Goal: Obtain resource: Obtain resource

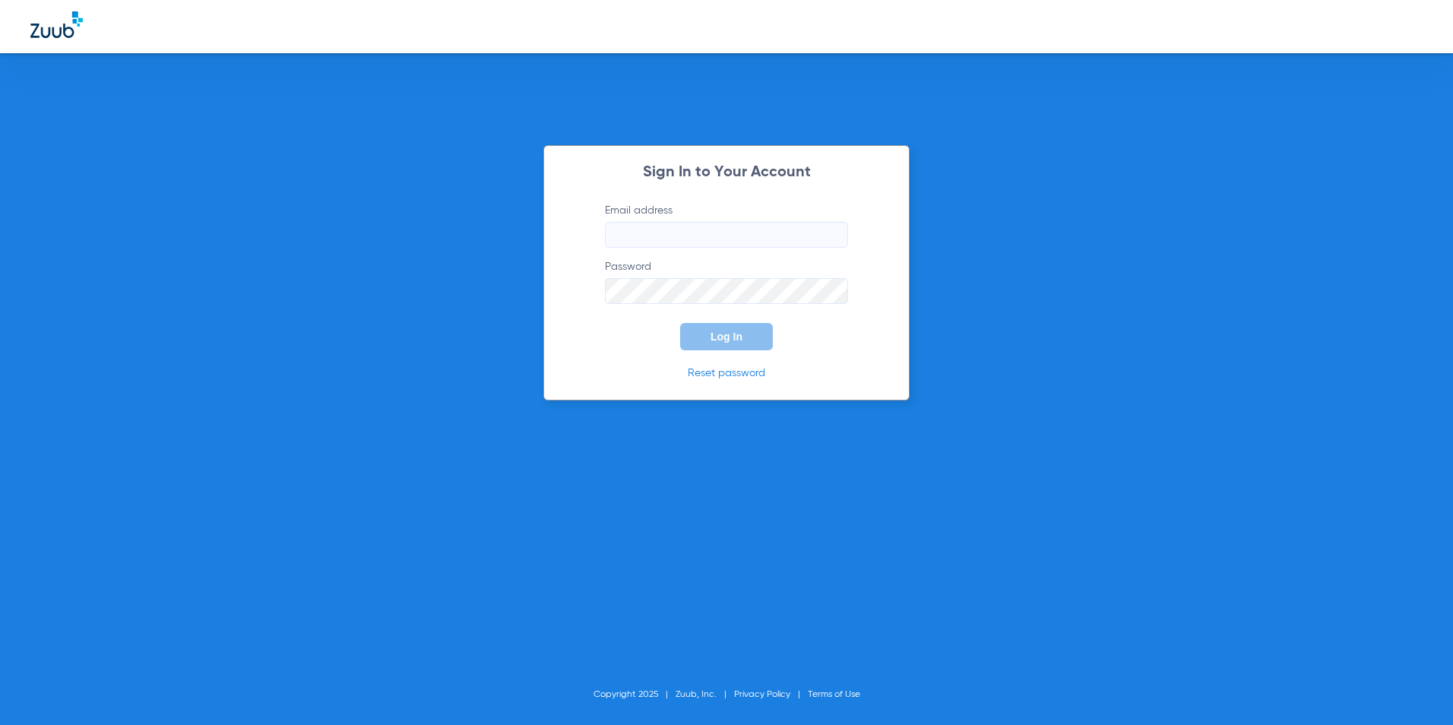
type input "[EMAIL_ADDRESS][DOMAIN_NAME]"
click at [727, 352] on div "Sign In to Your Account Email address [EMAIL_ADDRESS][DOMAIN_NAME] Password Log…" at bounding box center [726, 272] width 366 height 255
click at [734, 338] on span "Log In" at bounding box center [727, 337] width 32 height 12
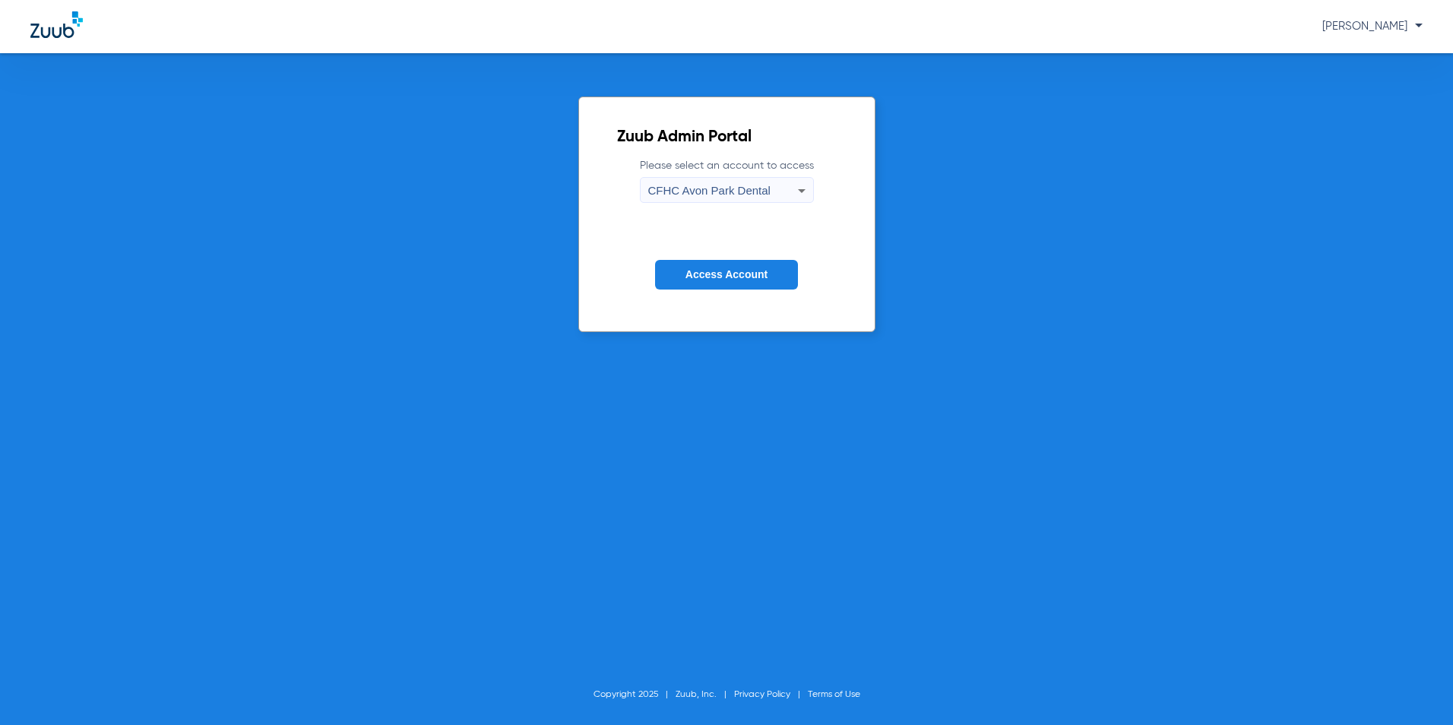
click at [679, 194] on span "CFHC Avon Park Dental" at bounding box center [709, 190] width 122 height 13
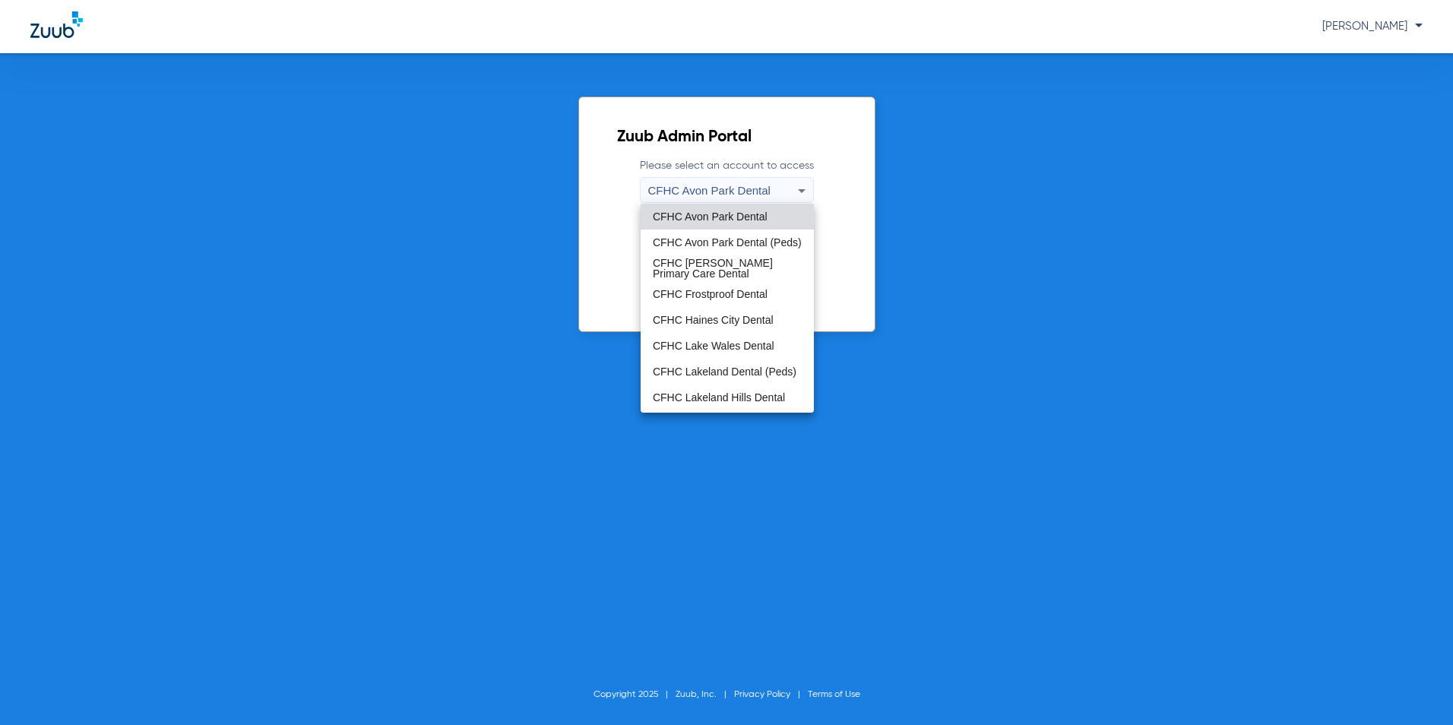
click at [698, 368] on span "CFHC Lakeland Dental (Peds)" at bounding box center [725, 371] width 144 height 11
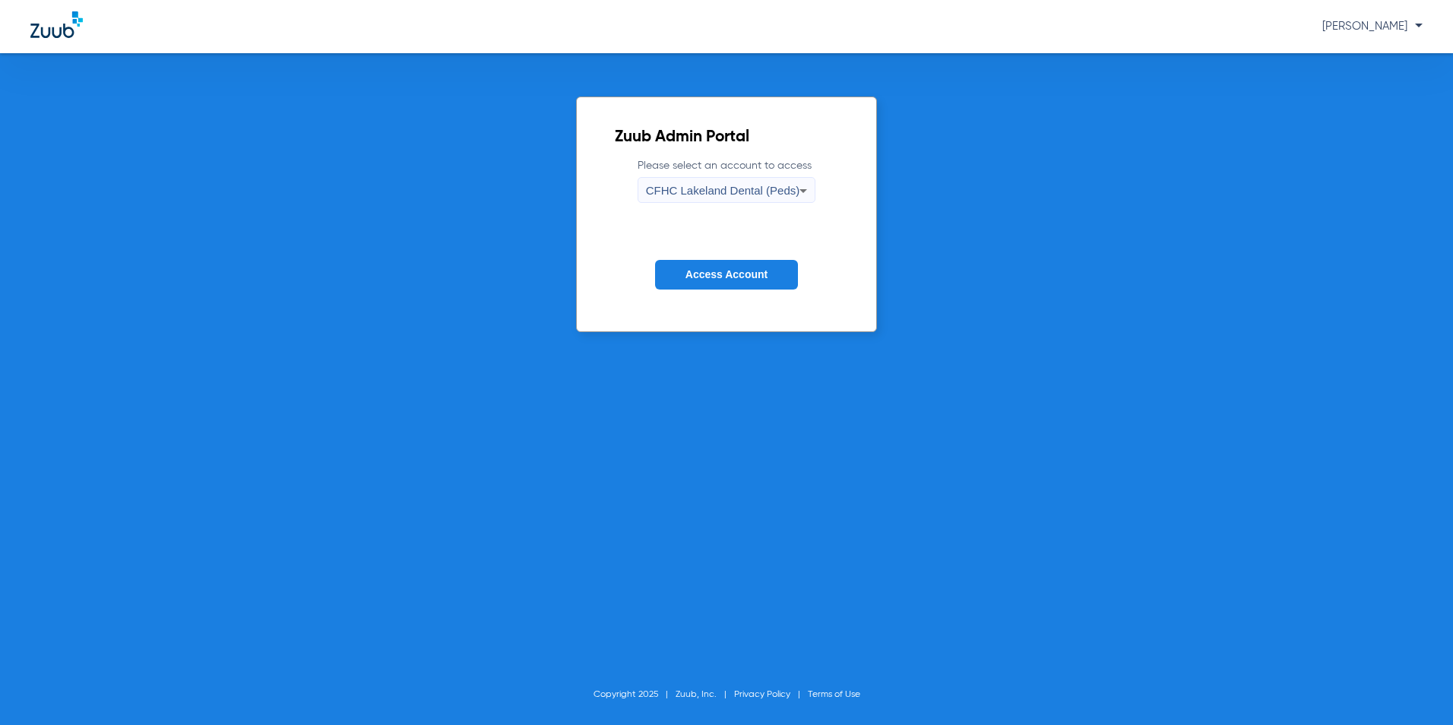
click at [729, 281] on button "Access Account" at bounding box center [726, 275] width 143 height 30
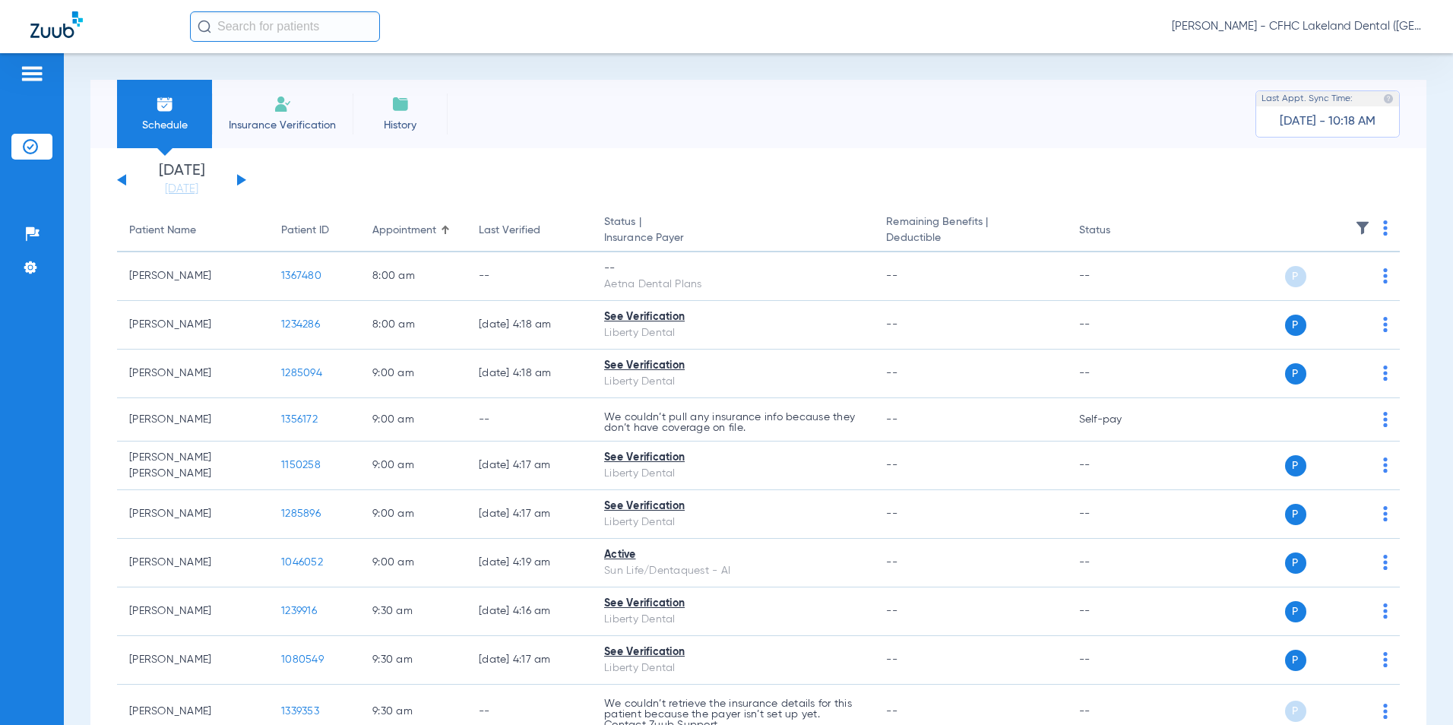
click at [240, 178] on button at bounding box center [241, 179] width 9 height 11
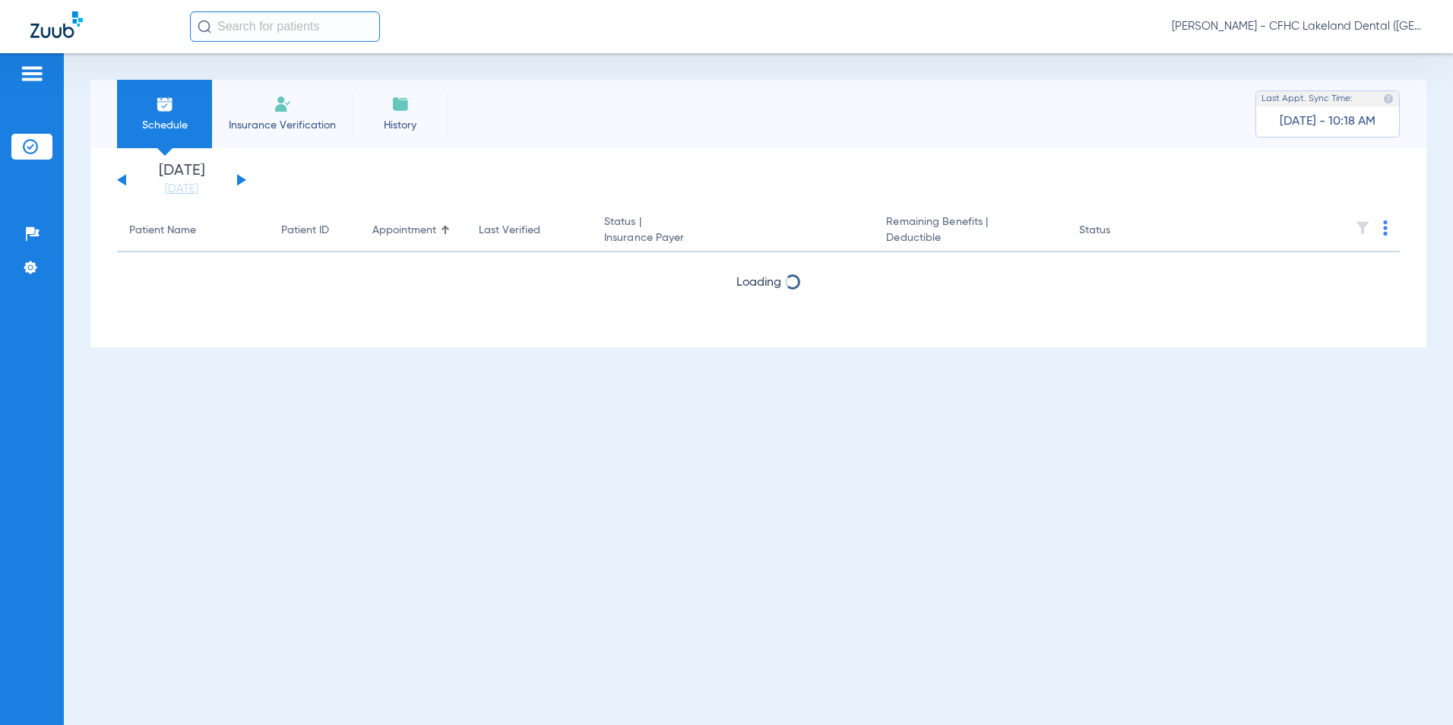
click at [240, 179] on button at bounding box center [241, 179] width 9 height 11
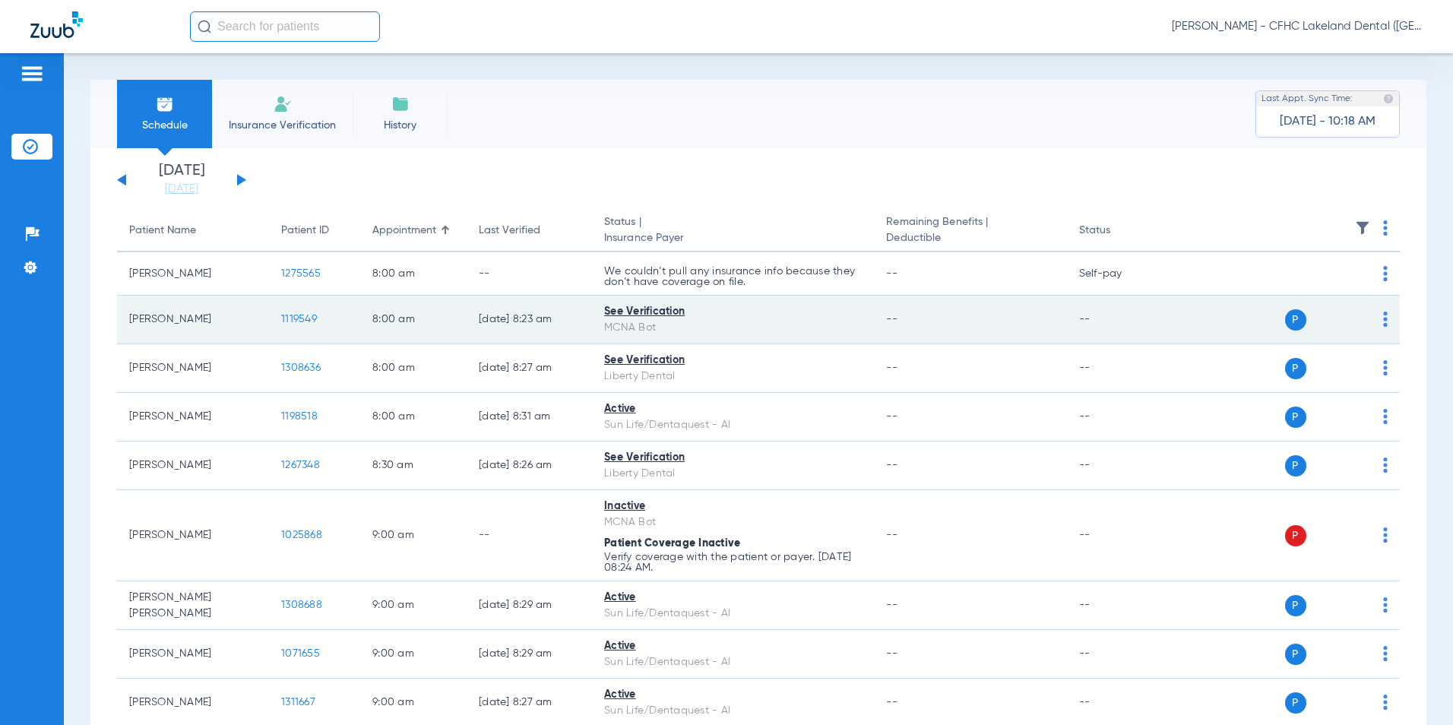
click at [296, 321] on span "1119549" at bounding box center [299, 319] width 36 height 11
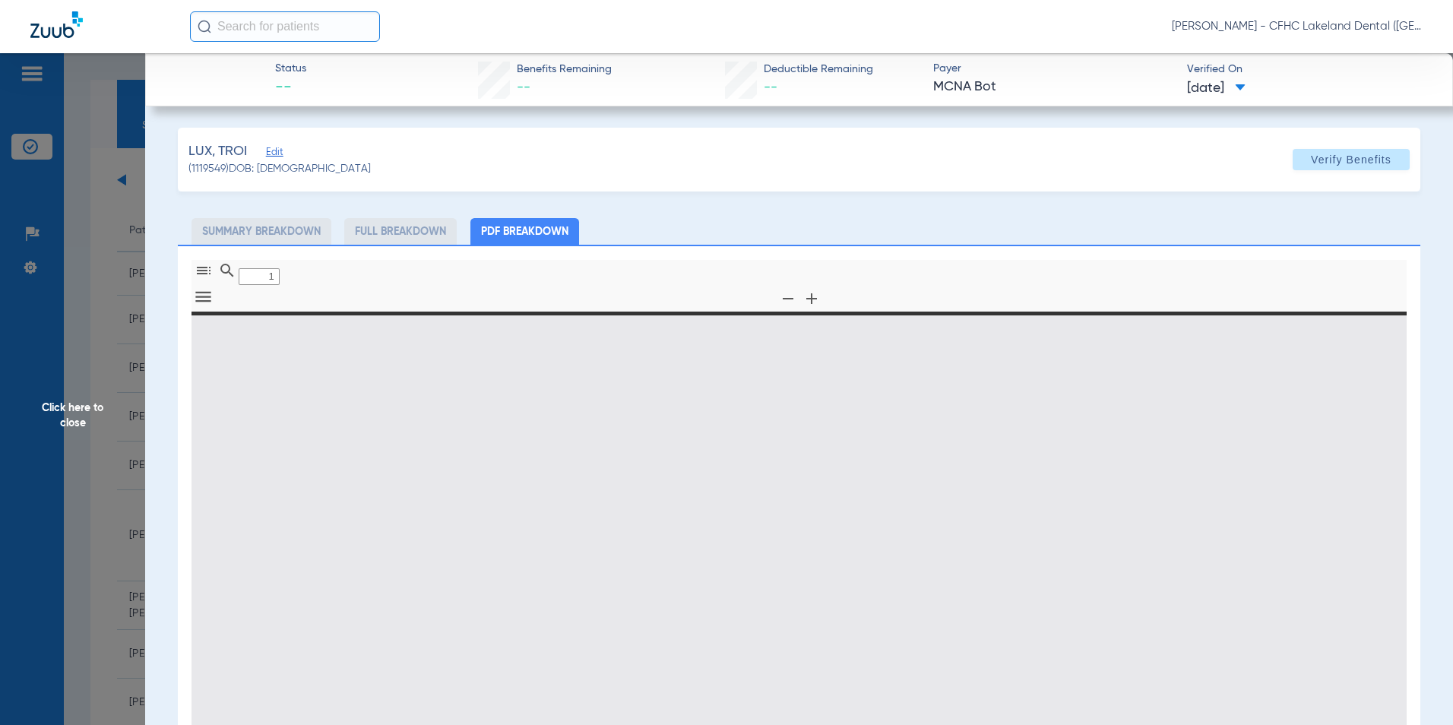
type input "0"
select select "page-width"
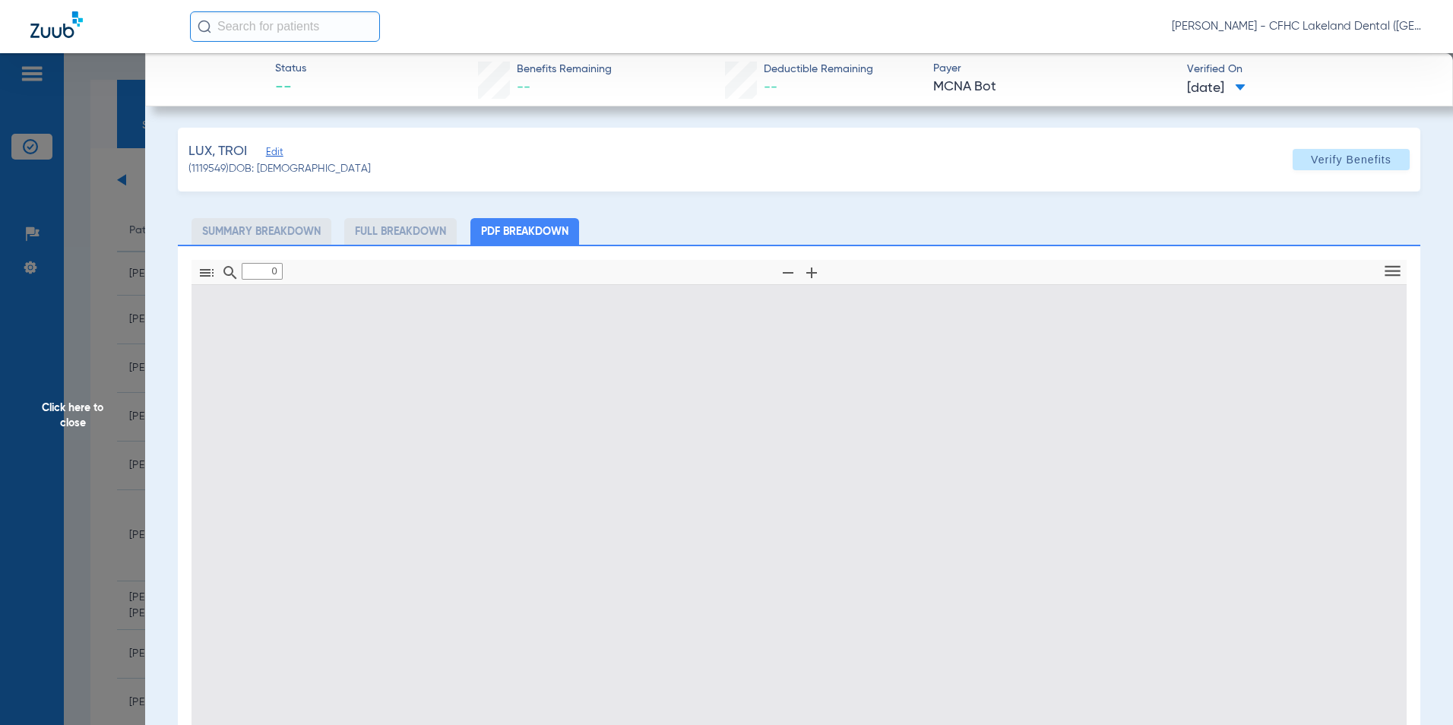
type input "1"
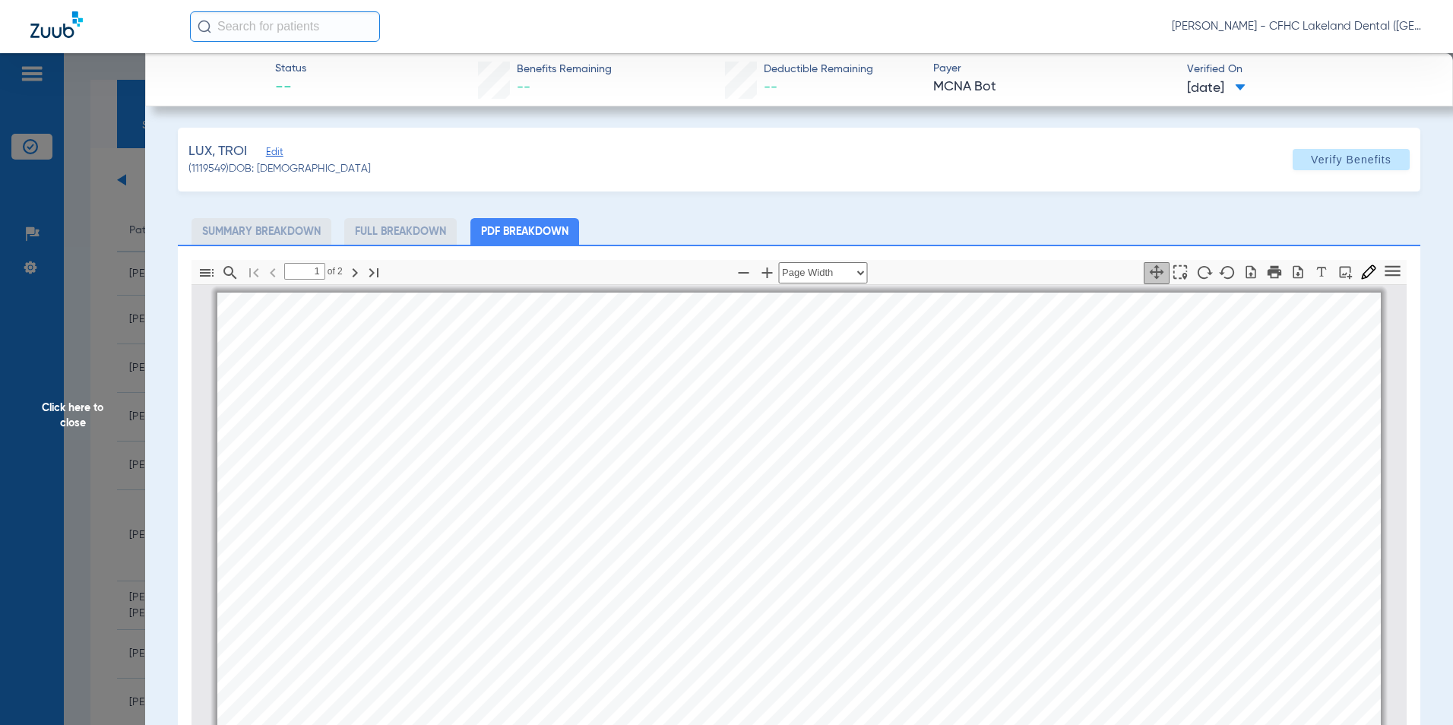
scroll to position [8, 0]
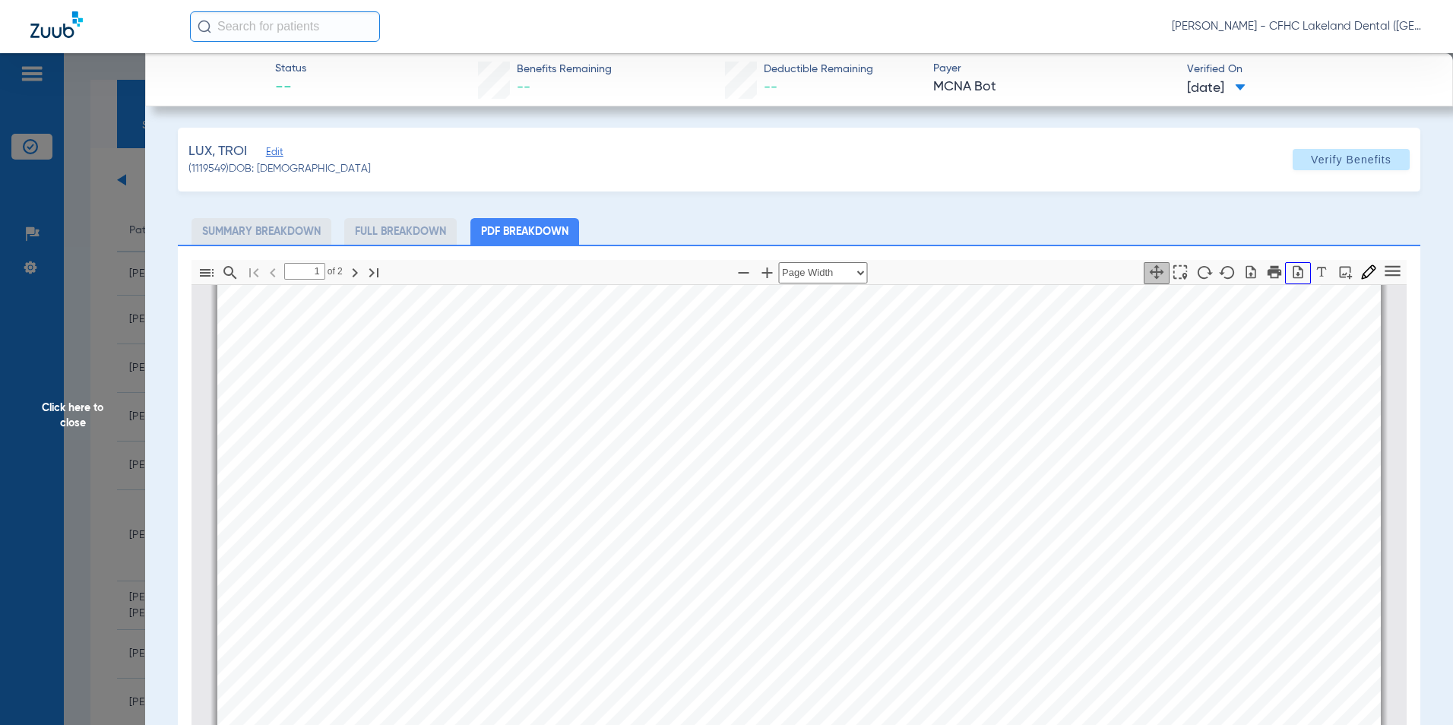
click at [1290, 273] on icon "button" at bounding box center [1297, 271] width 15 height 15
click at [114, 383] on span "Click here to close" at bounding box center [72, 415] width 145 height 725
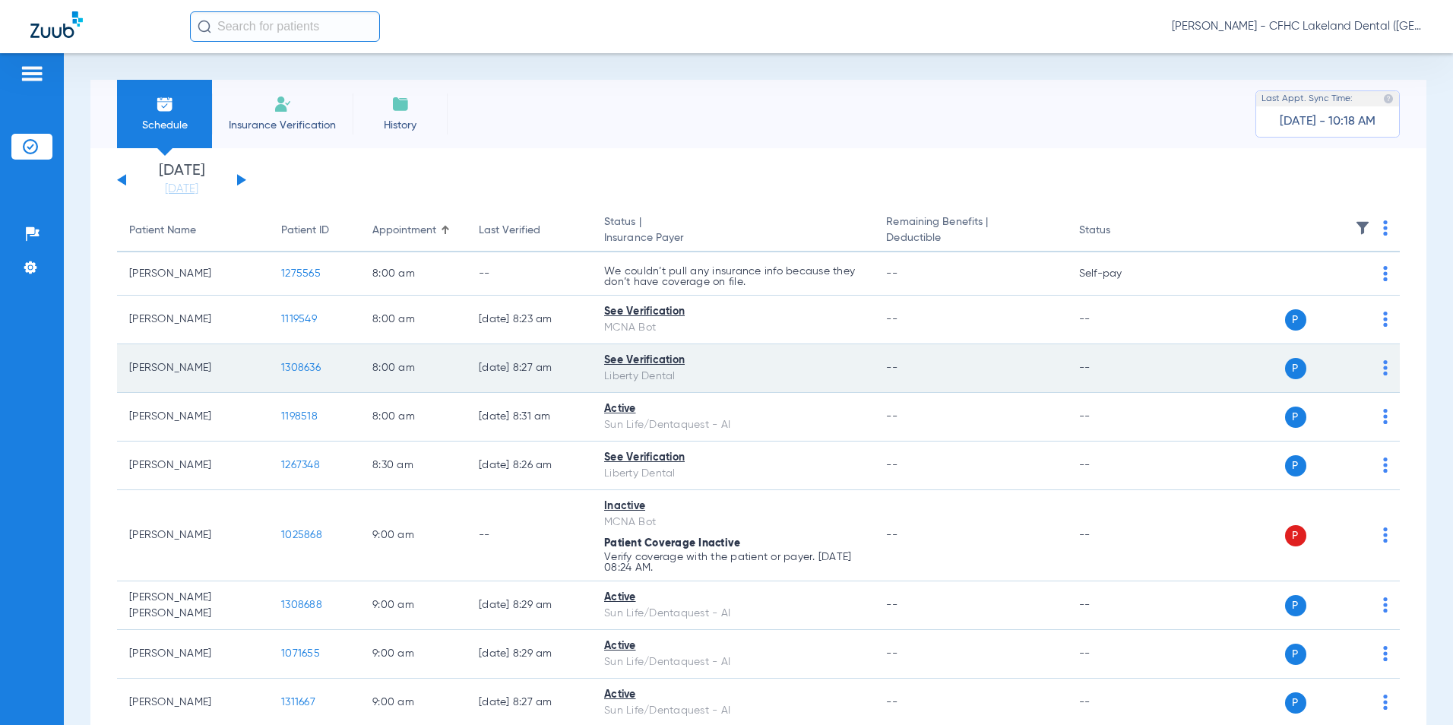
click at [308, 363] on span "1308636" at bounding box center [301, 368] width 40 height 11
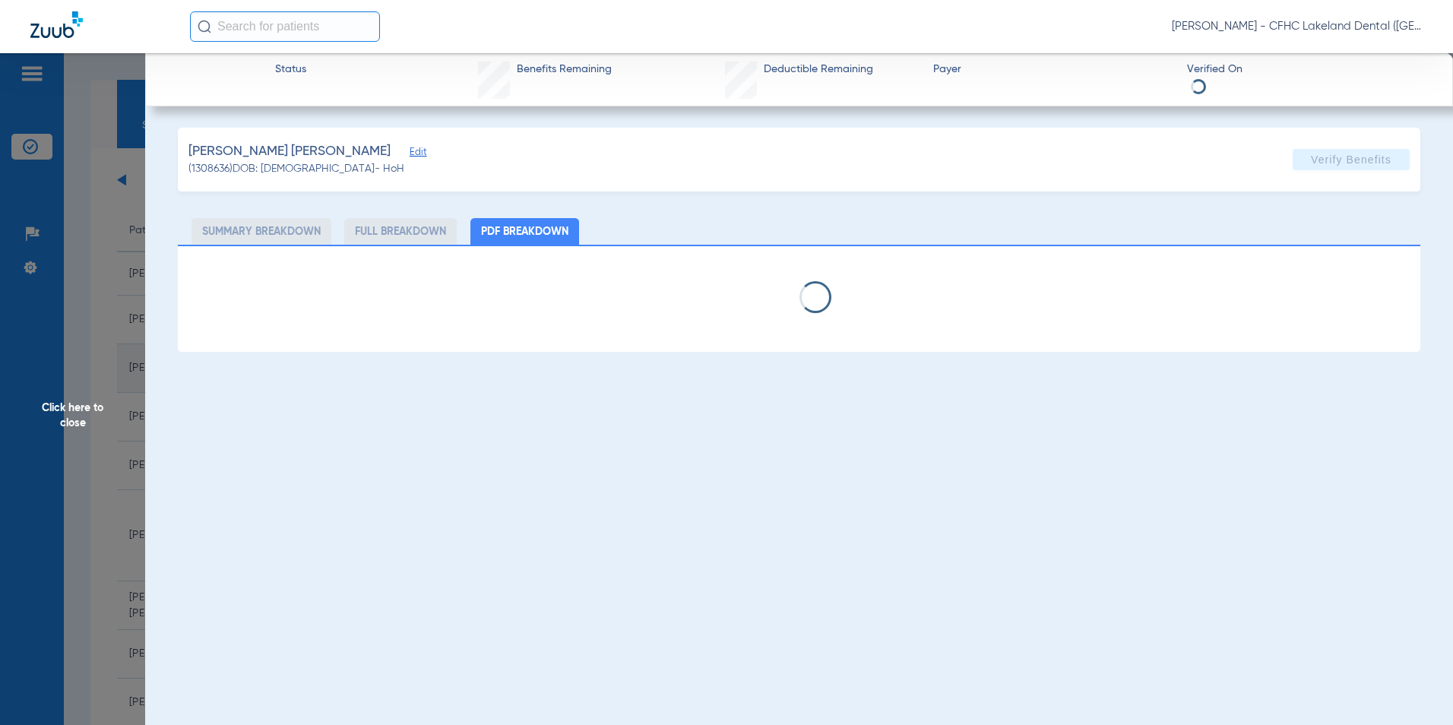
select select "page-width"
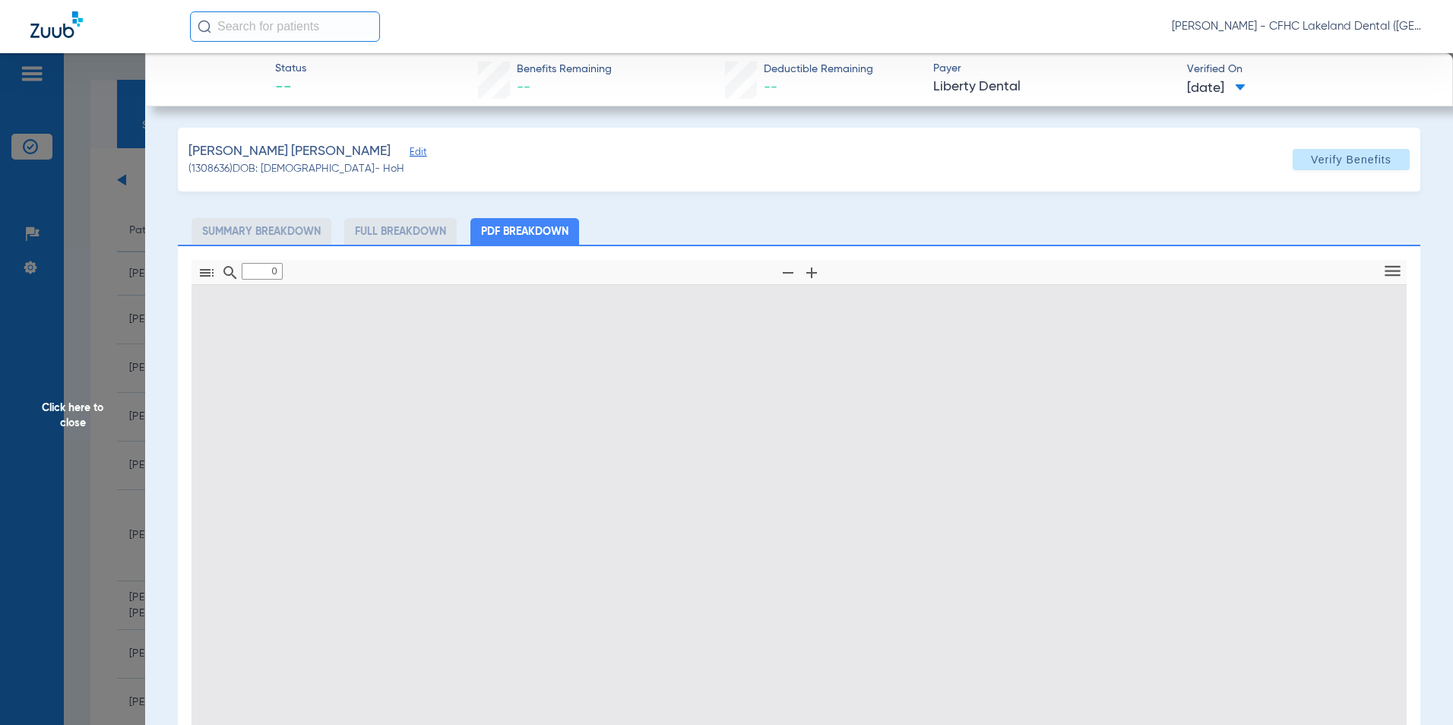
type input "1"
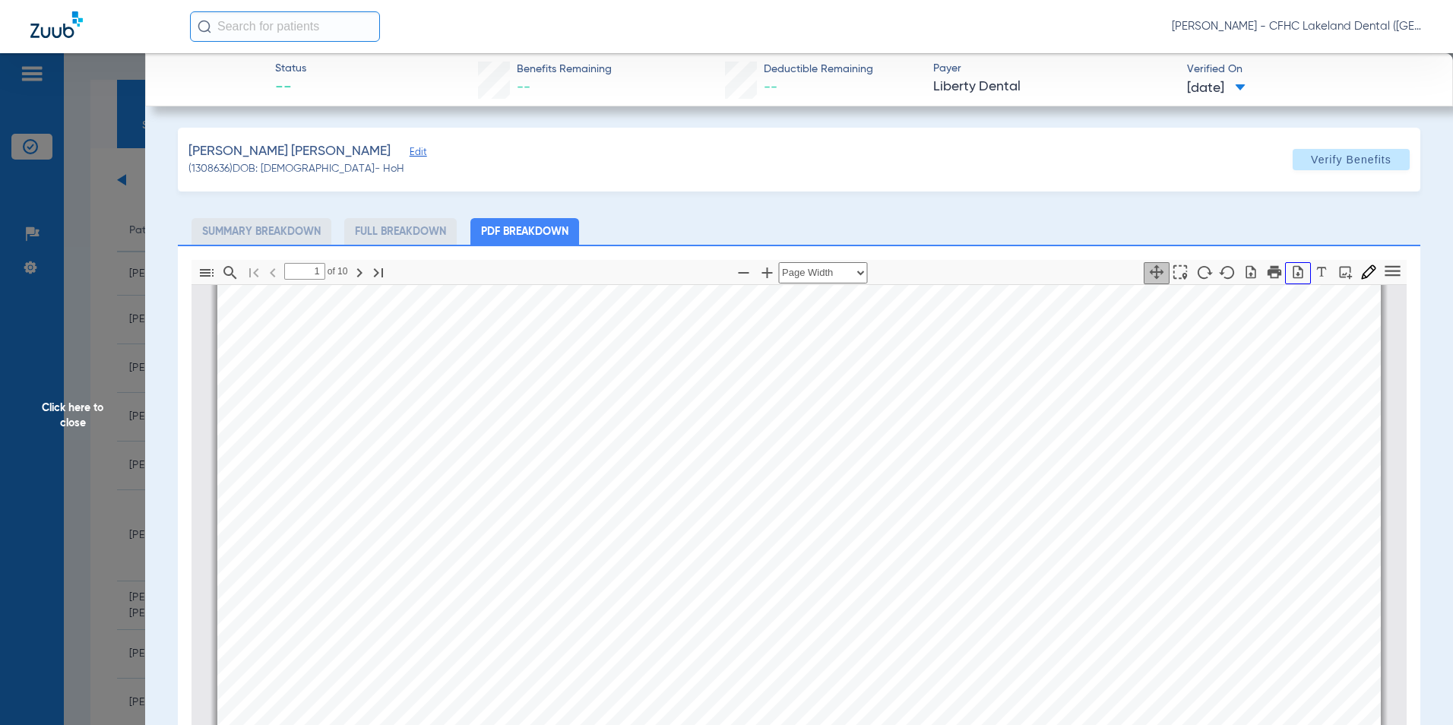
click at [1290, 270] on icon "button" at bounding box center [1297, 271] width 15 height 15
click at [90, 388] on span "Click here to close" at bounding box center [72, 415] width 145 height 725
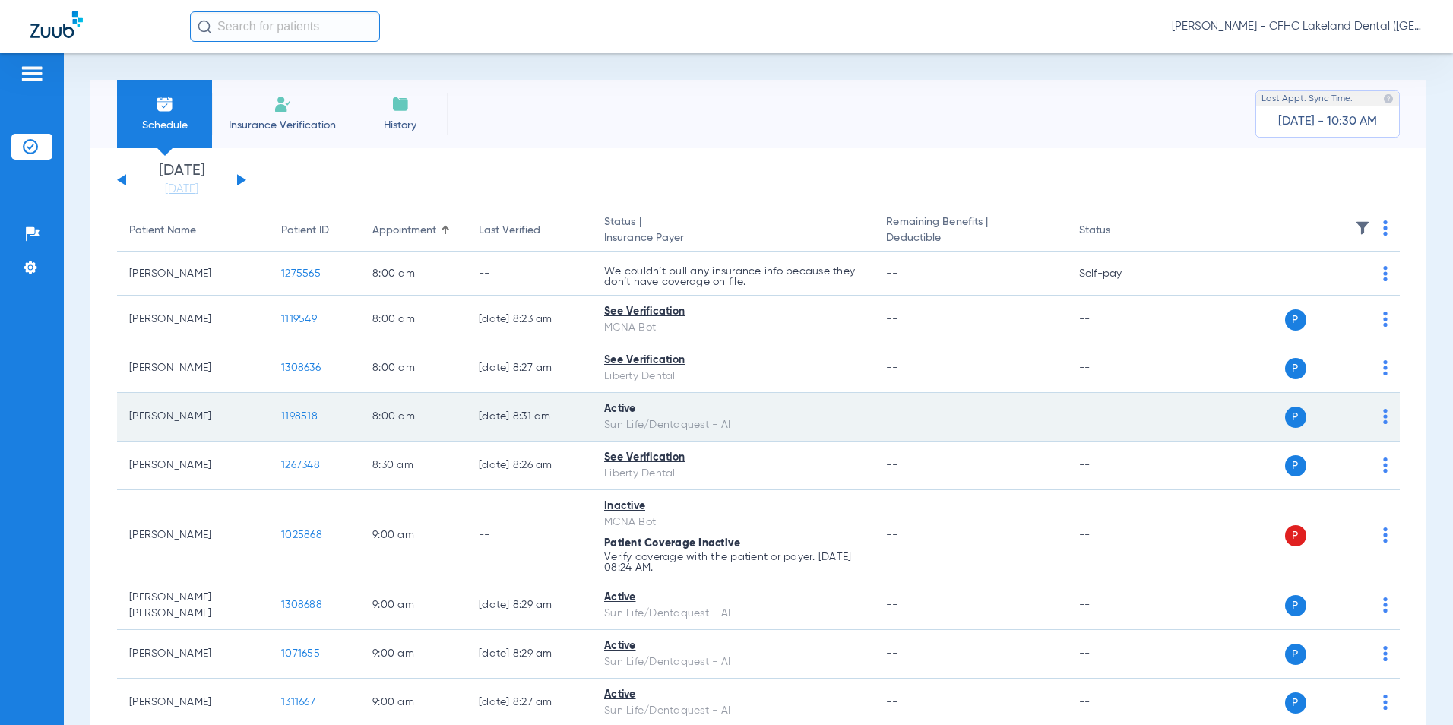
scroll to position [152, 0]
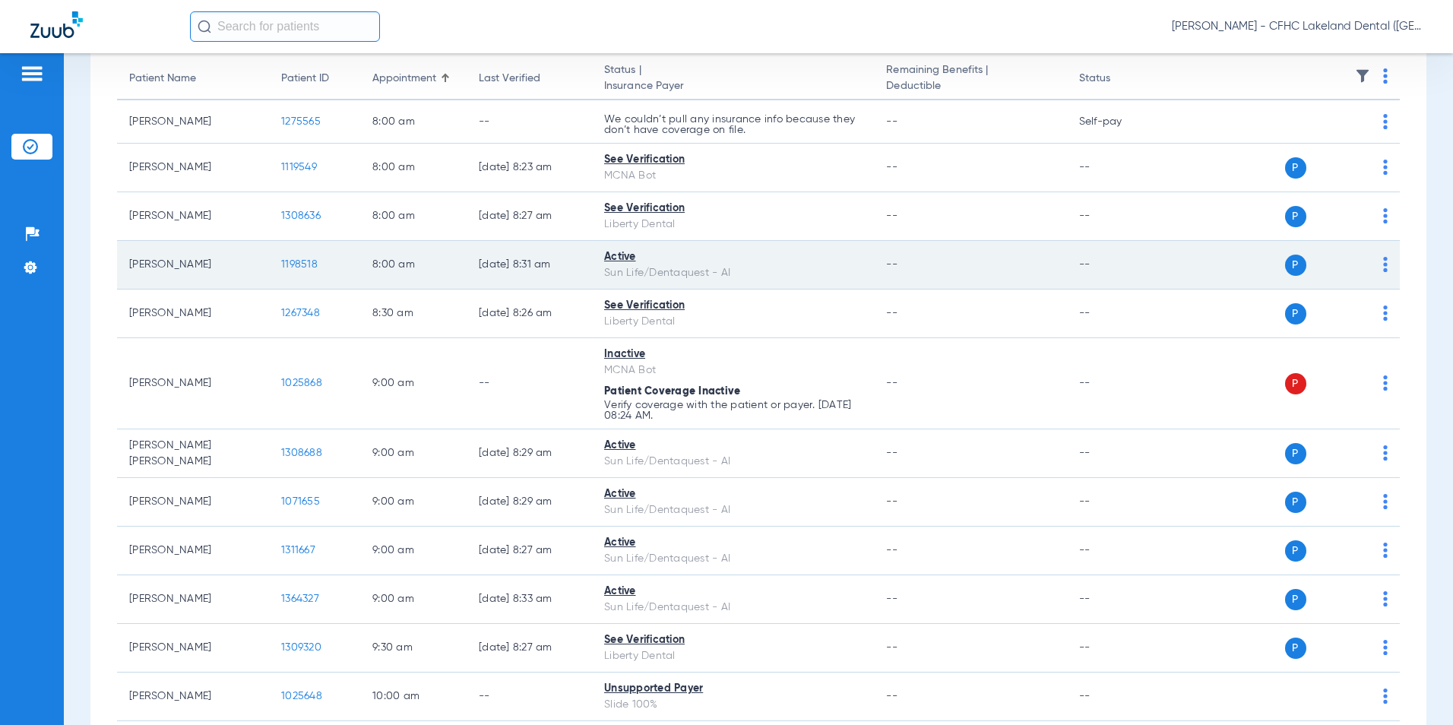
click at [296, 257] on td "1198518" at bounding box center [314, 265] width 91 height 49
click at [293, 266] on span "1198518" at bounding box center [299, 264] width 36 height 11
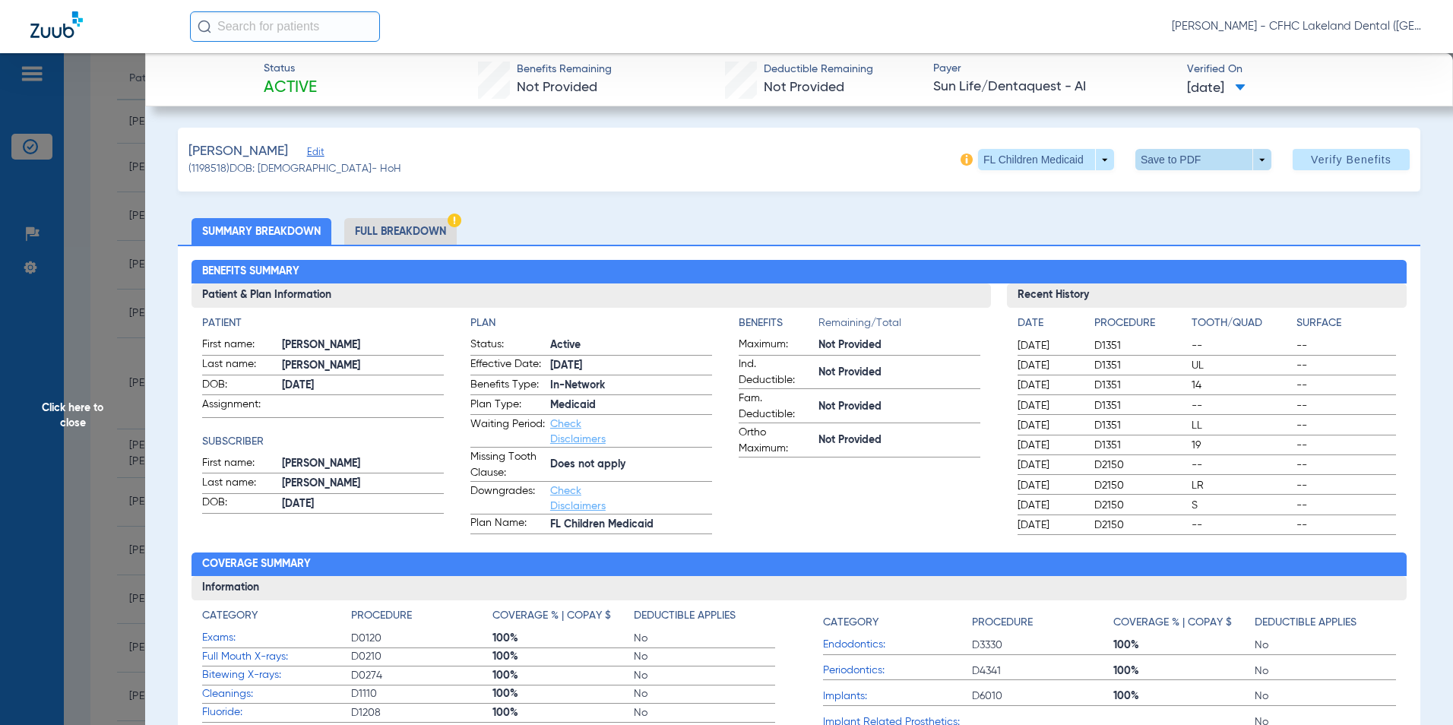
click at [1224, 158] on span at bounding box center [1203, 159] width 136 height 21
click at [1157, 185] on button "insert_drive_file Save to PDF" at bounding box center [1182, 190] width 115 height 30
drag, startPoint x: 144, startPoint y: 344, endPoint x: 129, endPoint y: 347, distance: 14.8
click at [143, 344] on span "Click here to close" at bounding box center [72, 415] width 145 height 725
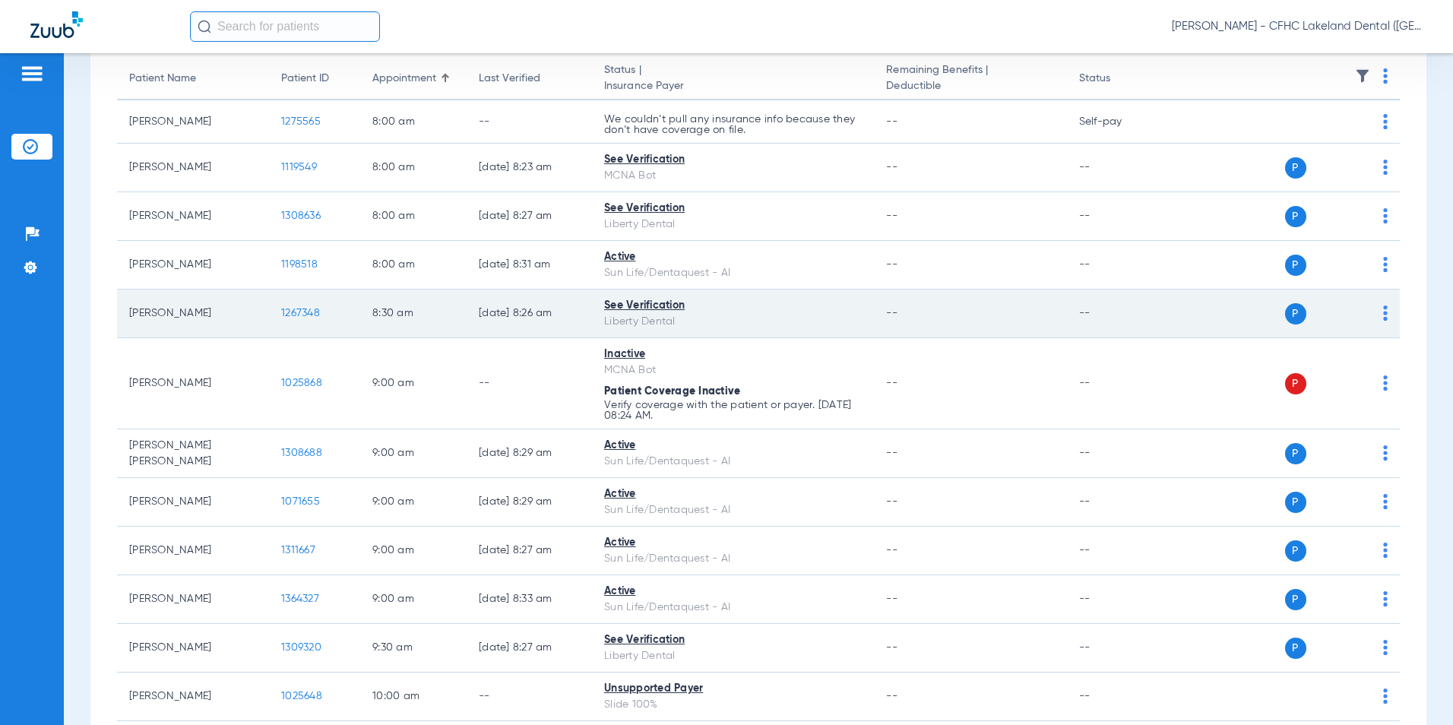
click at [289, 313] on span "1267348" at bounding box center [300, 313] width 39 height 11
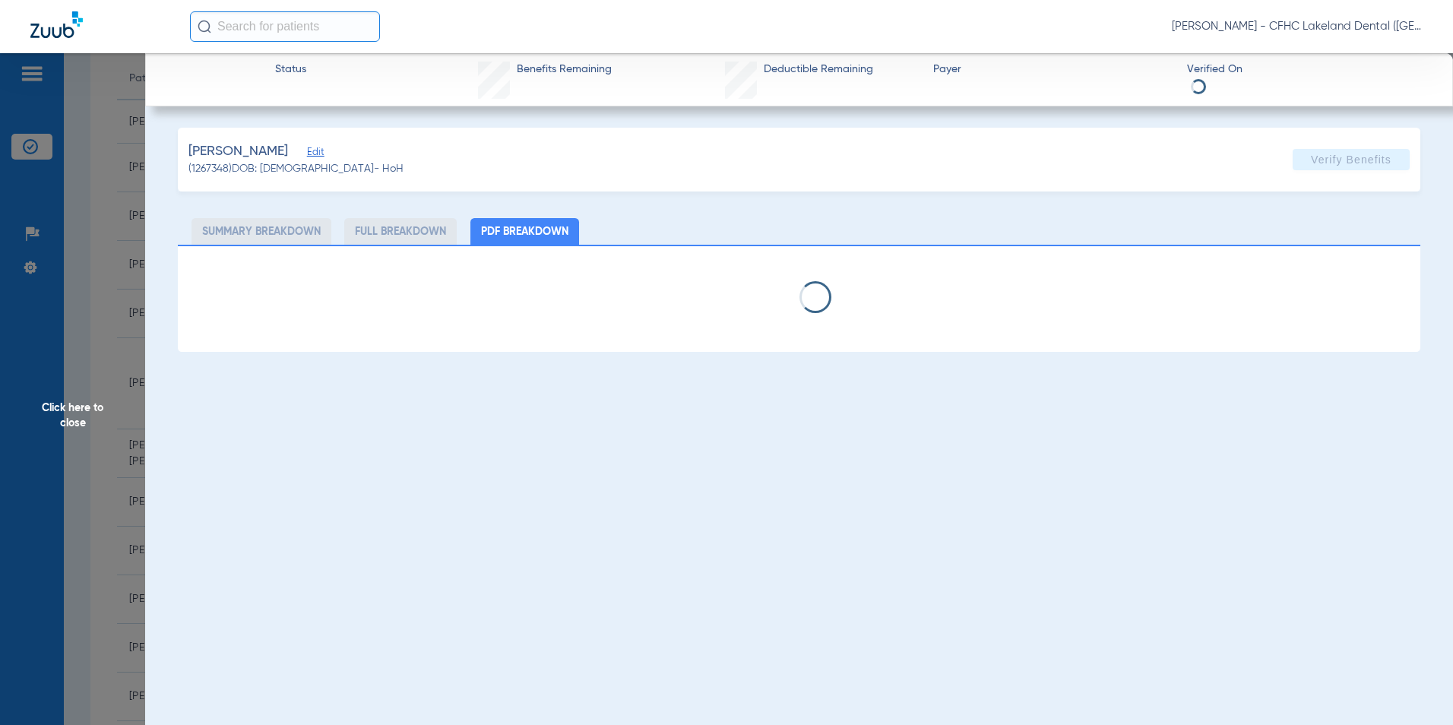
select select "page-width"
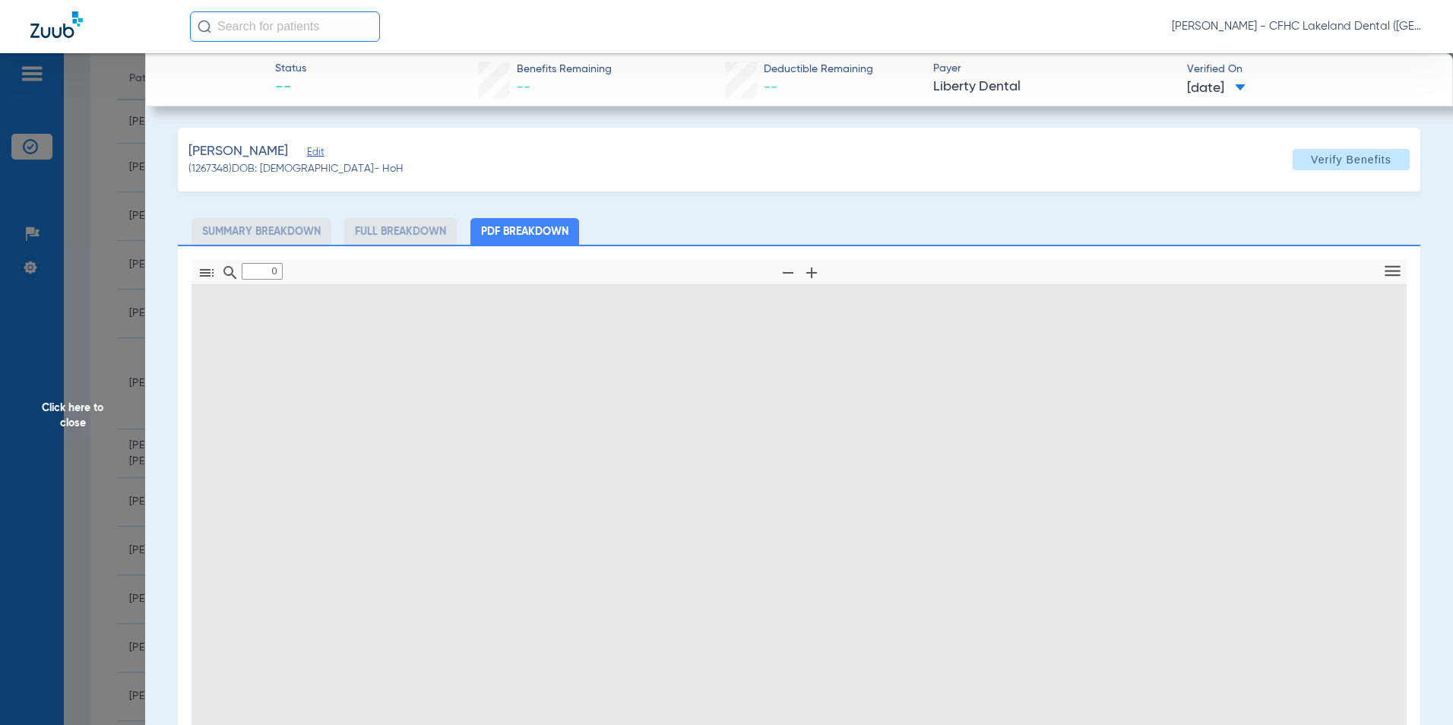
type input "1"
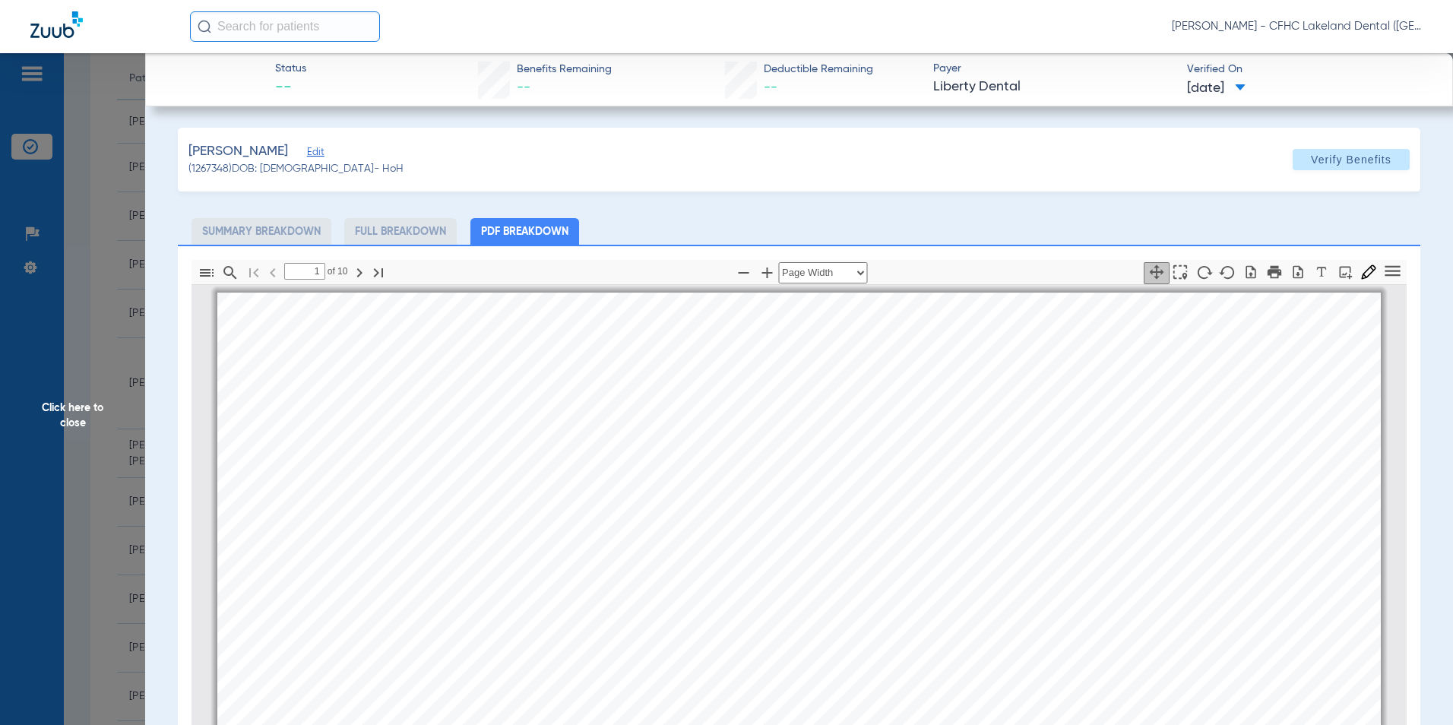
scroll to position [8, 0]
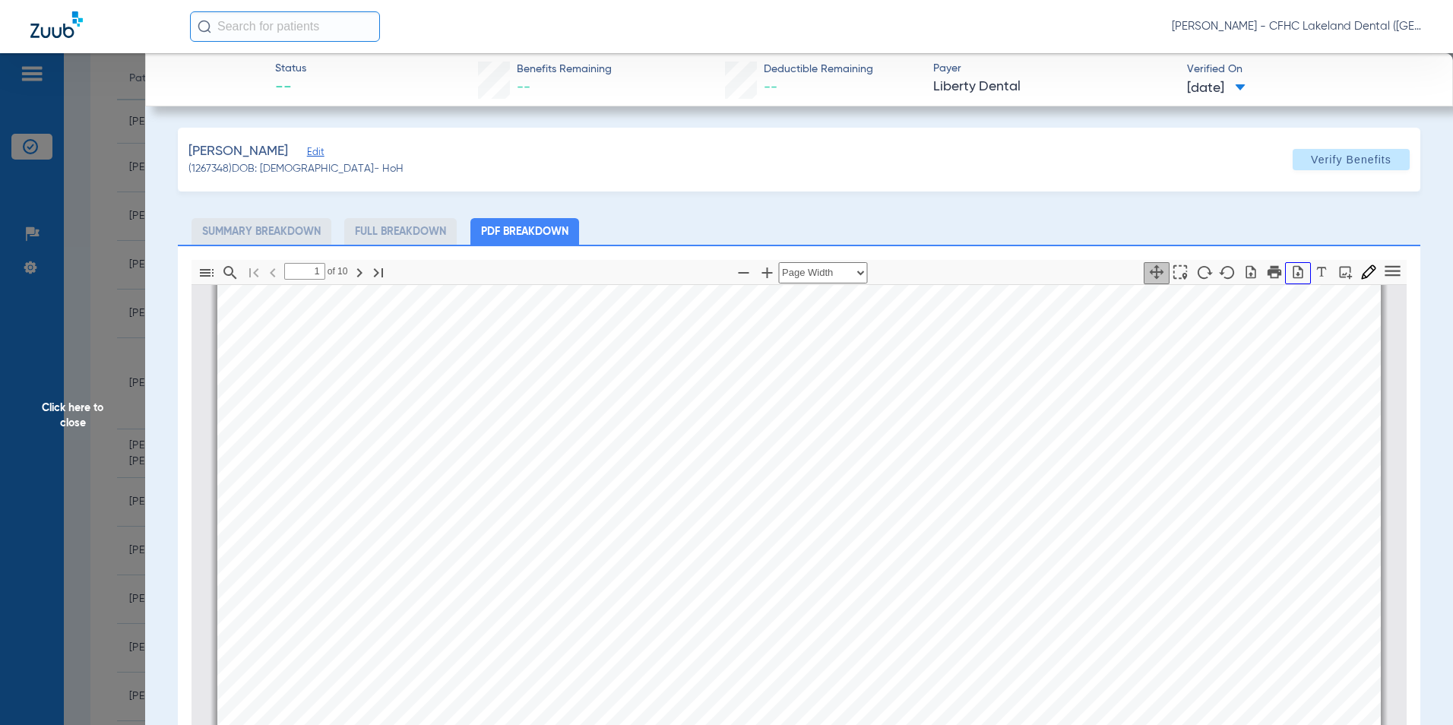
click at [1293, 271] on icon "button" at bounding box center [1298, 271] width 10 height 13
click at [67, 410] on span "Click here to close" at bounding box center [72, 415] width 145 height 725
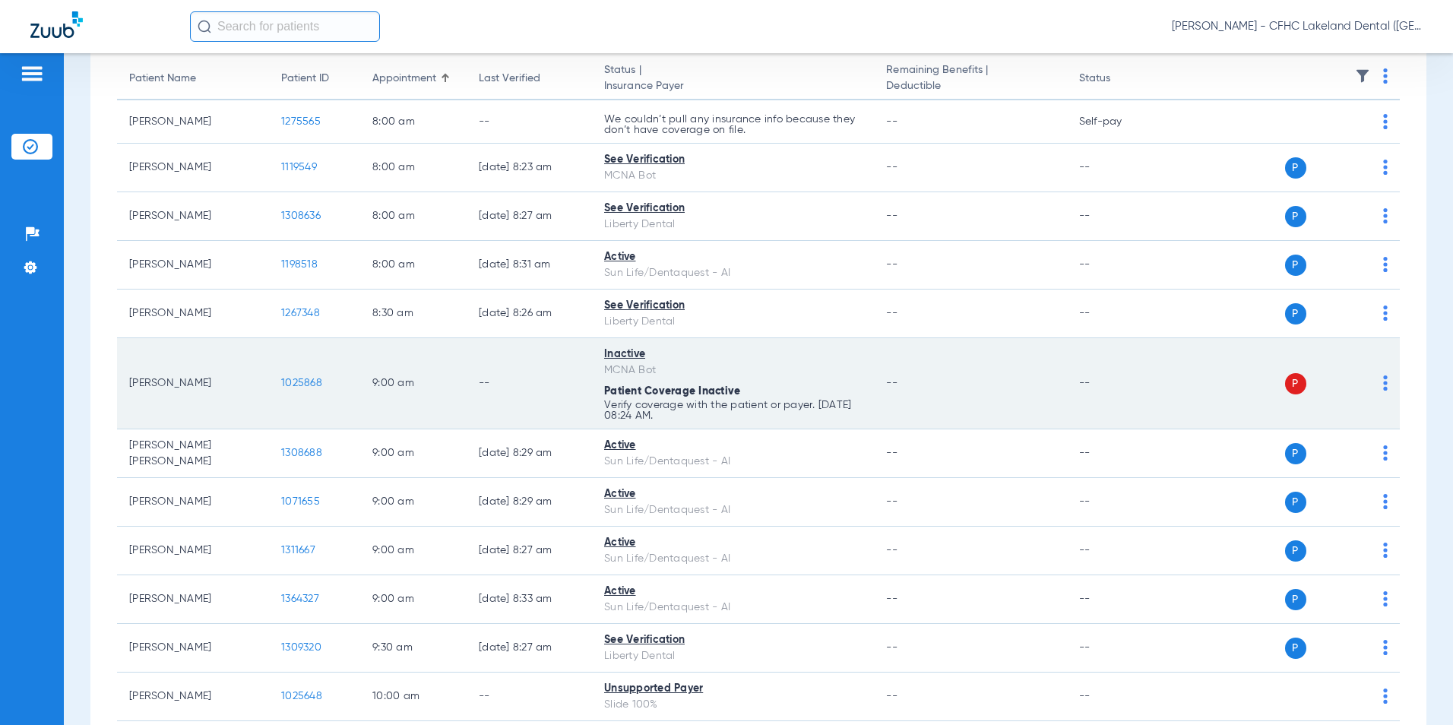
click at [302, 378] on span "1025868" at bounding box center [301, 383] width 41 height 11
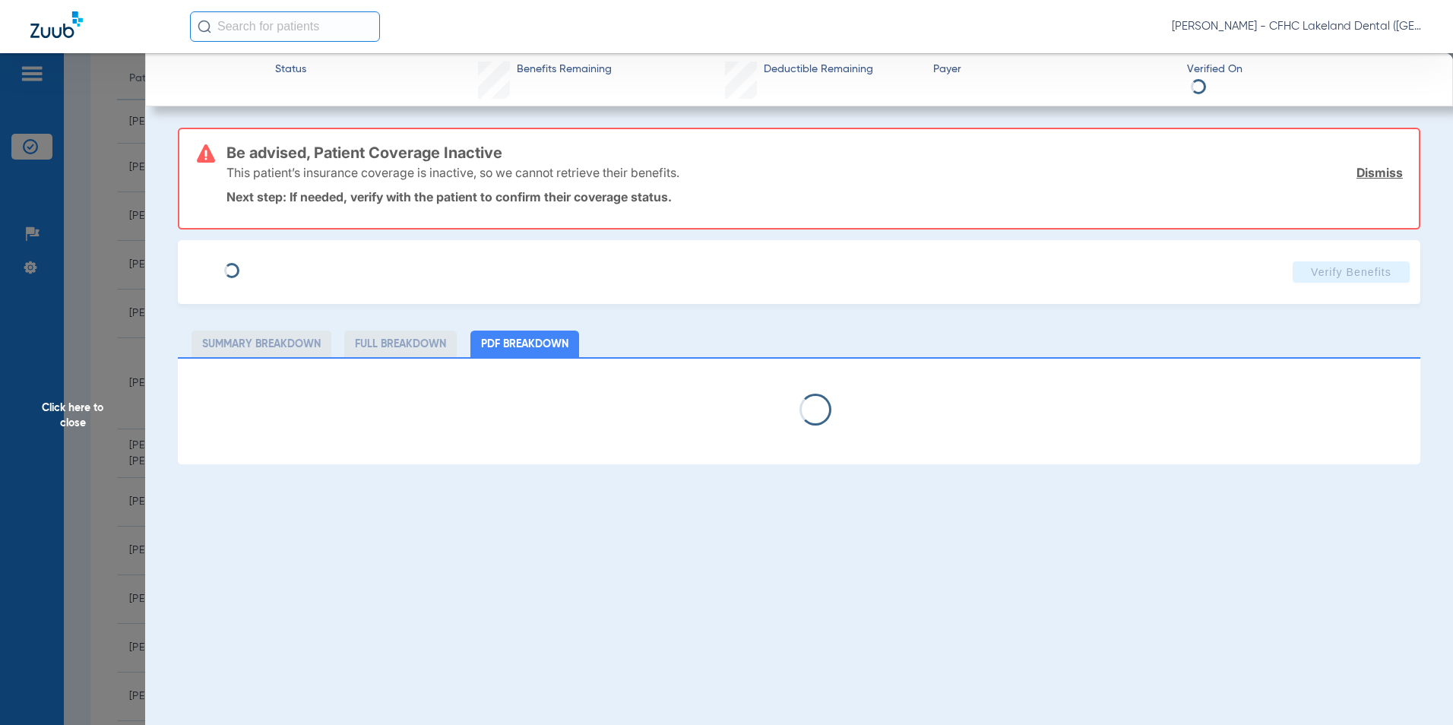
type input "[PERSON_NAME]"
type input "[DATE]"
type input "9486041601"
type input "99999"
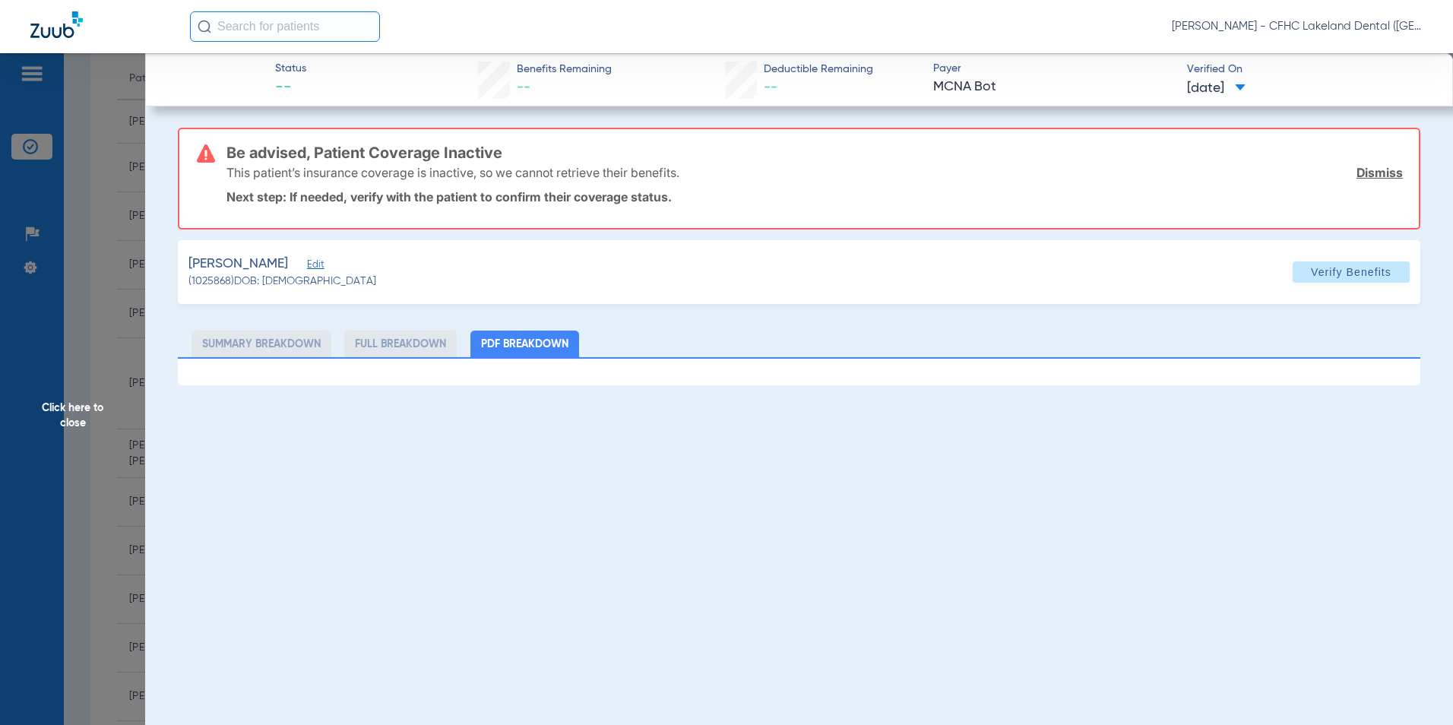
click at [321, 260] on span "Edit" at bounding box center [314, 266] width 14 height 14
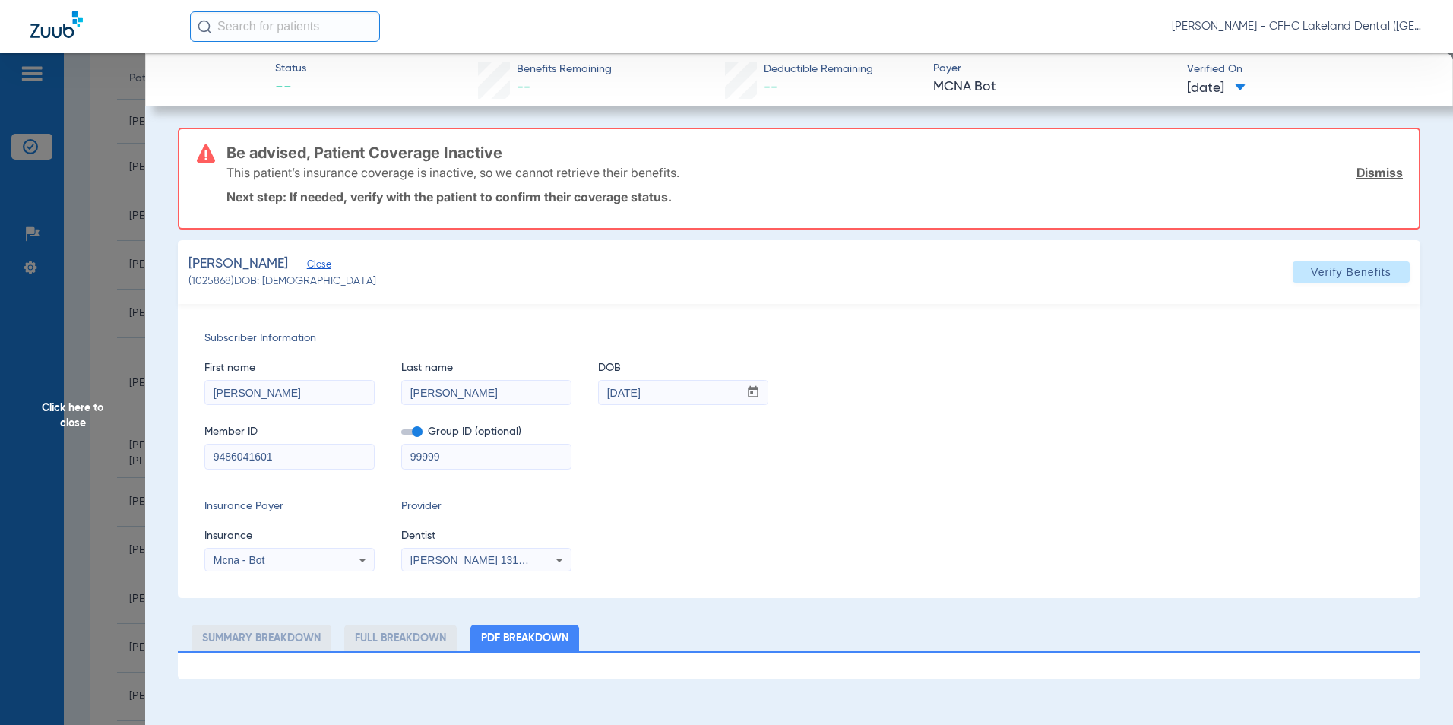
drag, startPoint x: 293, startPoint y: 461, endPoint x: 150, endPoint y: 443, distance: 143.2
drag, startPoint x: 90, startPoint y: 414, endPoint x: 72, endPoint y: 409, distance: 19.0
click at [86, 413] on span "Click here to close" at bounding box center [72, 415] width 145 height 725
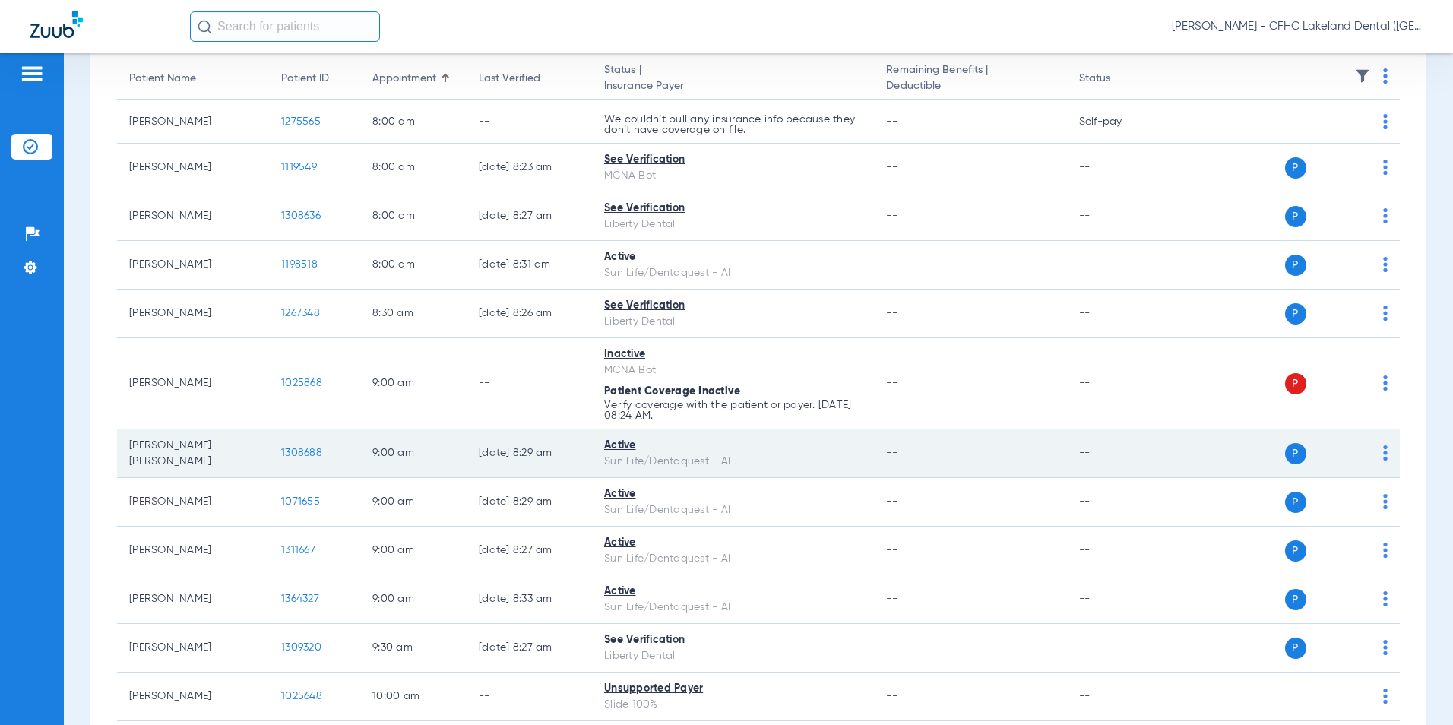
click at [306, 452] on span "1308688" at bounding box center [301, 453] width 41 height 11
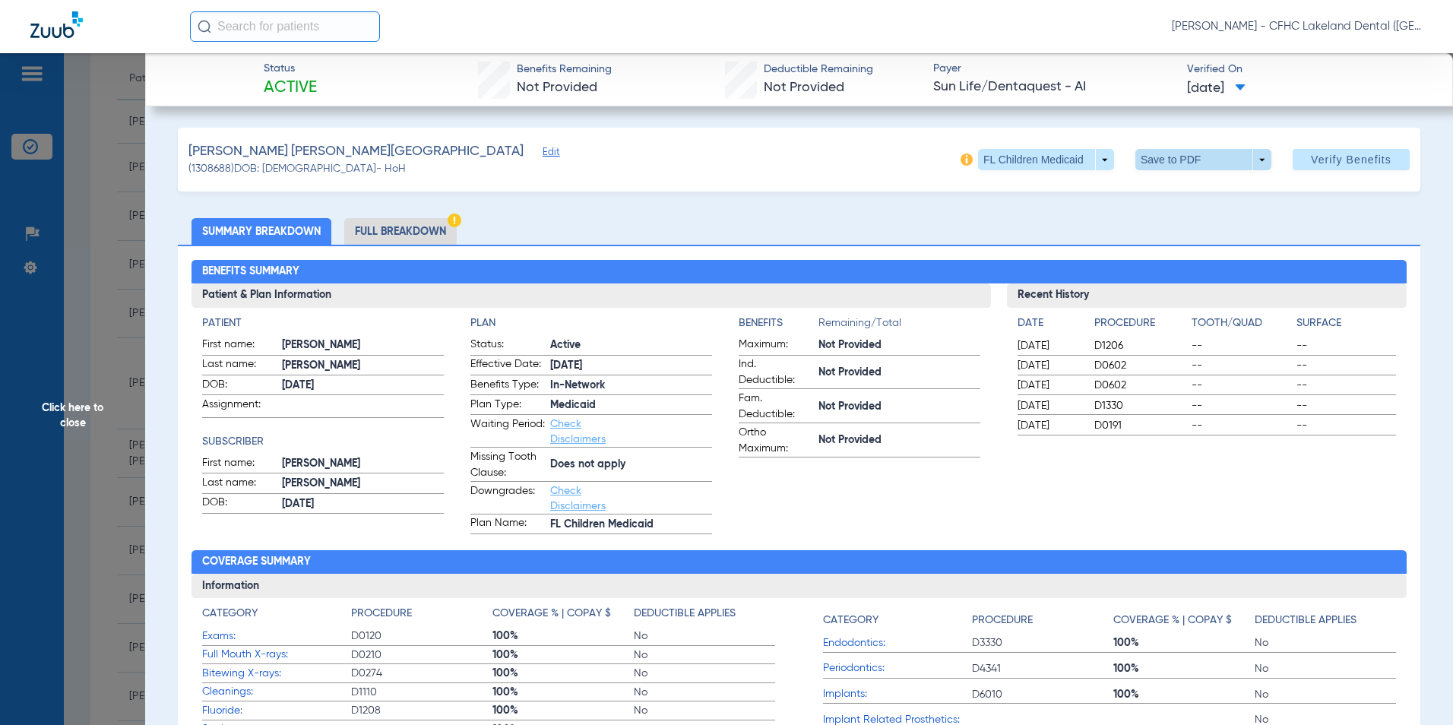
click at [1249, 158] on span at bounding box center [1203, 159] width 136 height 21
click at [1191, 191] on span "Save to PDF" at bounding box center [1197, 190] width 60 height 11
click at [83, 394] on span "Click here to close" at bounding box center [72, 415] width 145 height 725
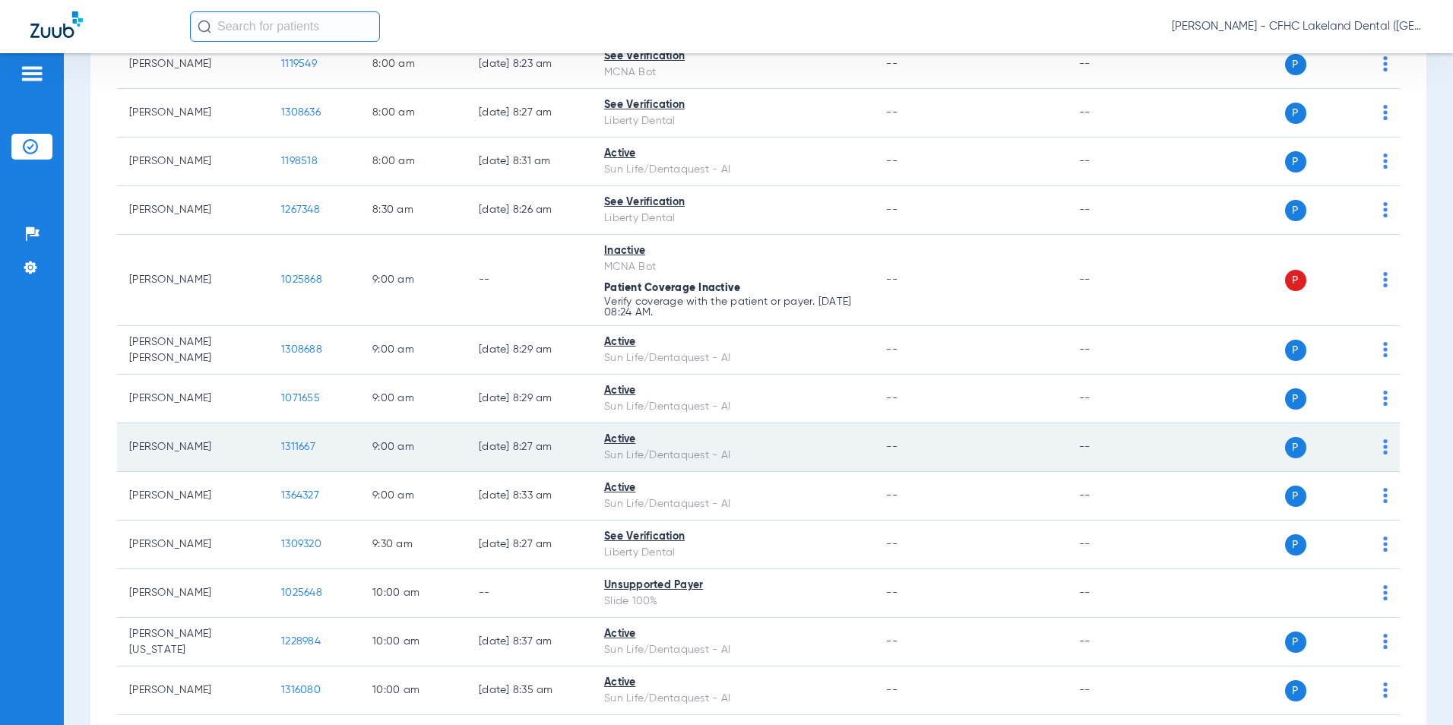
scroll to position [304, 0]
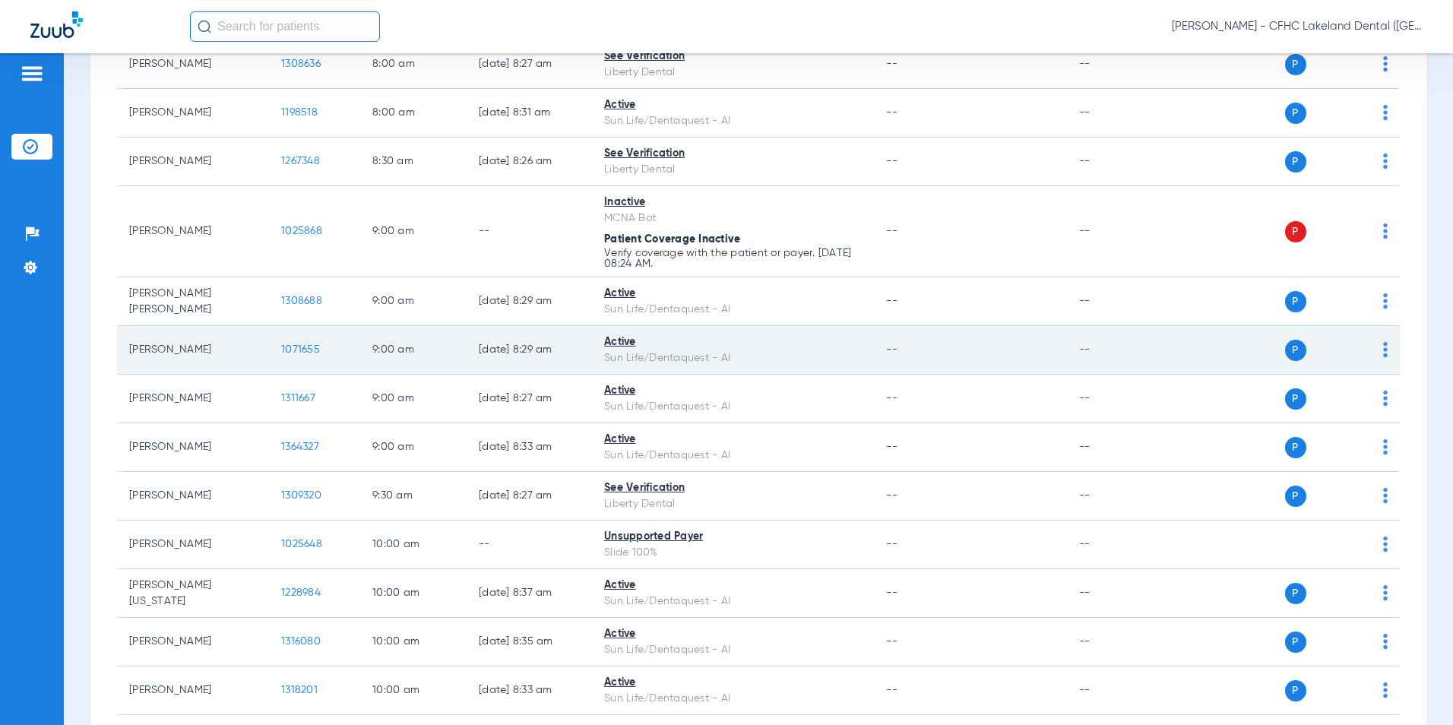
click at [294, 353] on span "1071655" at bounding box center [300, 349] width 39 height 11
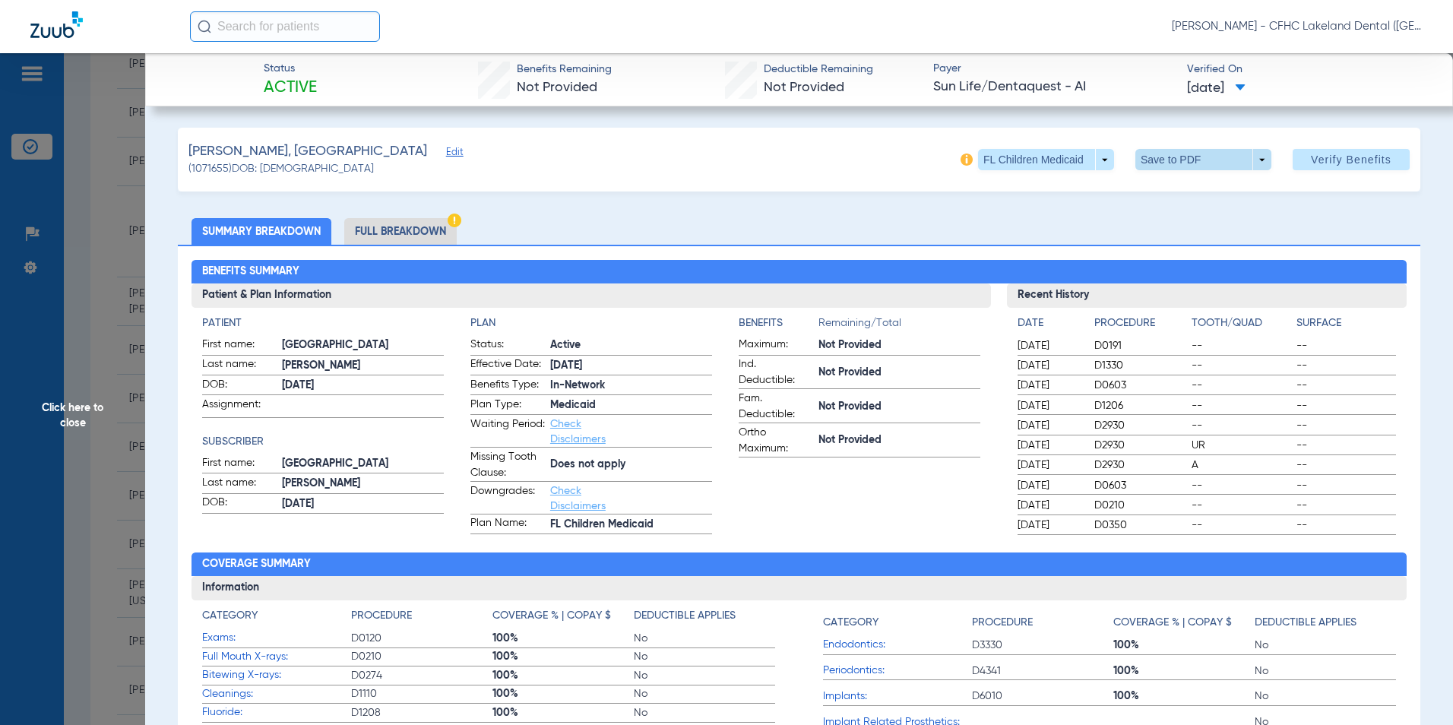
click at [1217, 161] on span at bounding box center [1203, 159] width 136 height 21
click at [1189, 192] on span "Save to PDF" at bounding box center [1197, 190] width 60 height 11
click at [38, 381] on span "Click here to close" at bounding box center [72, 415] width 145 height 725
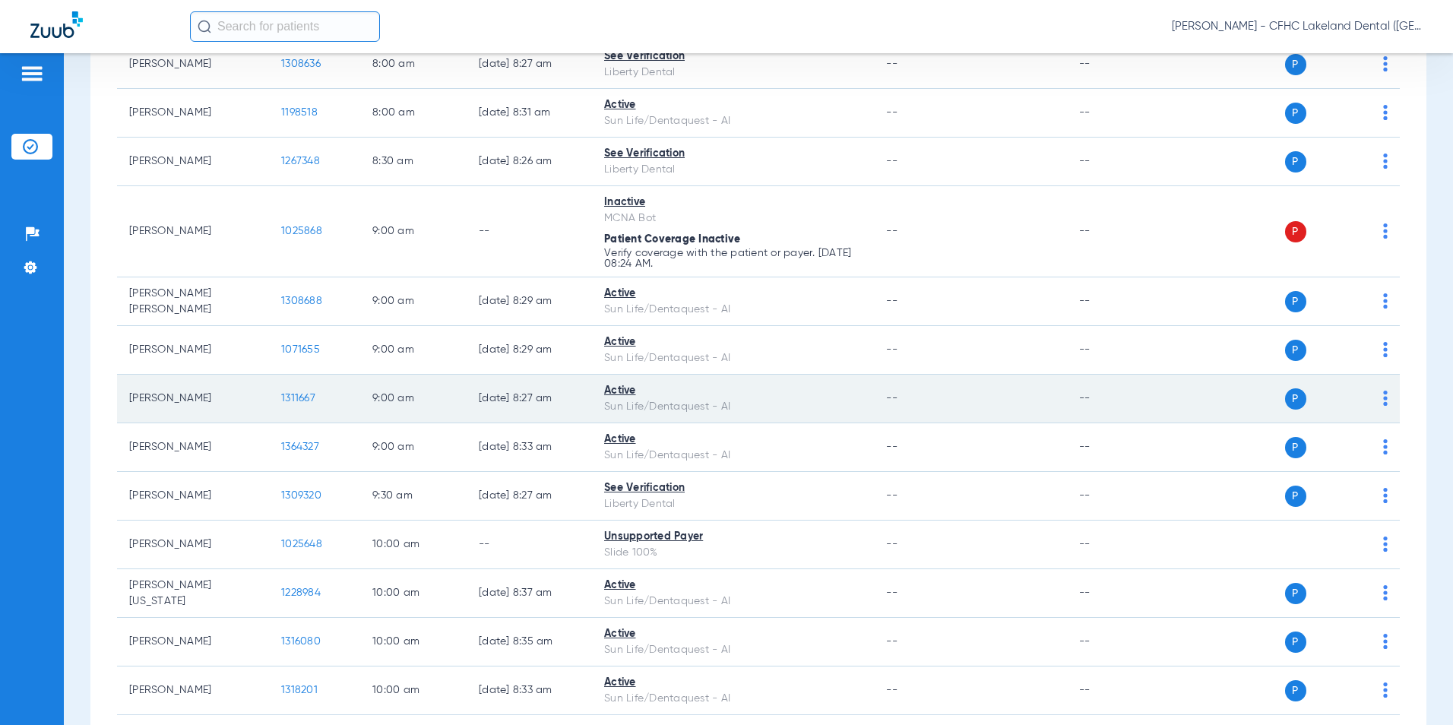
click at [297, 400] on span "1311667" at bounding box center [298, 398] width 34 height 11
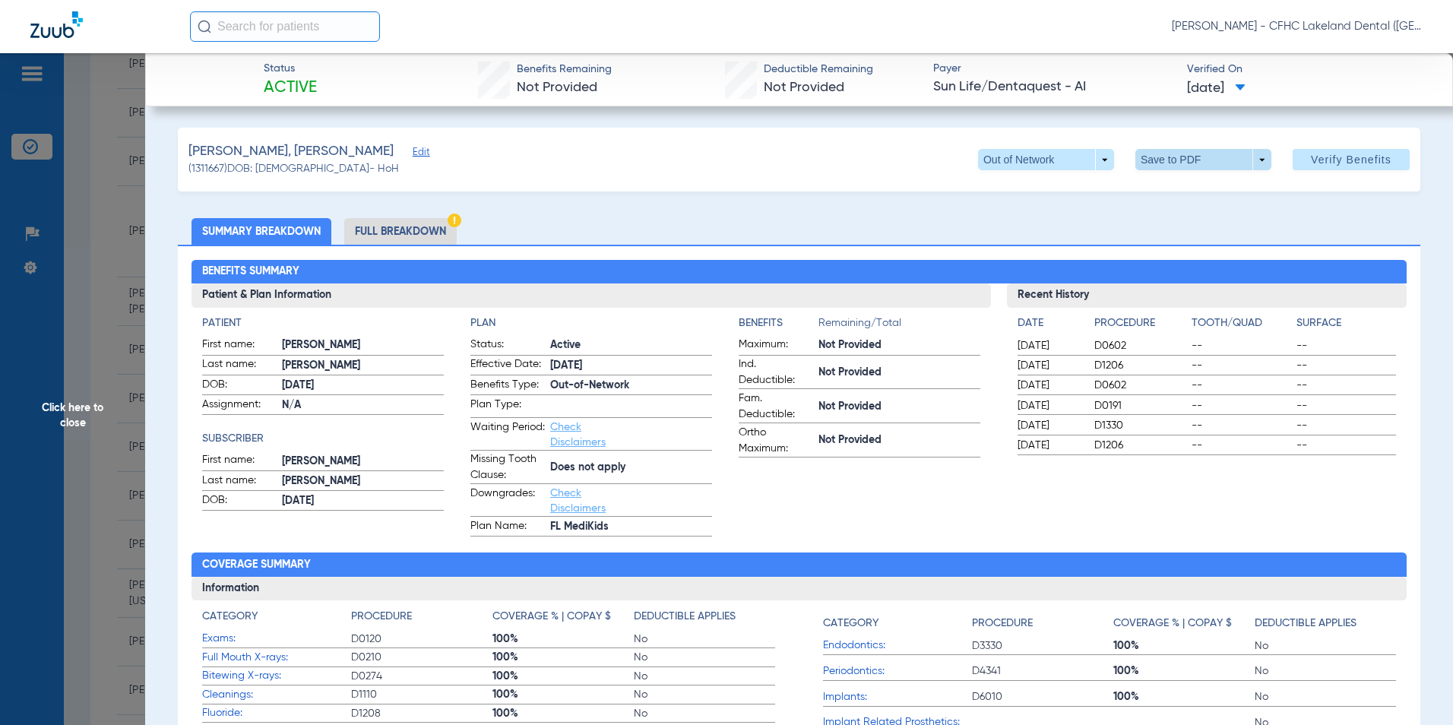
click at [1193, 160] on span at bounding box center [1203, 159] width 36 height 36
click at [1183, 188] on span "Save to PDF" at bounding box center [1197, 190] width 60 height 11
click at [37, 426] on span "Click here to close" at bounding box center [72, 415] width 145 height 725
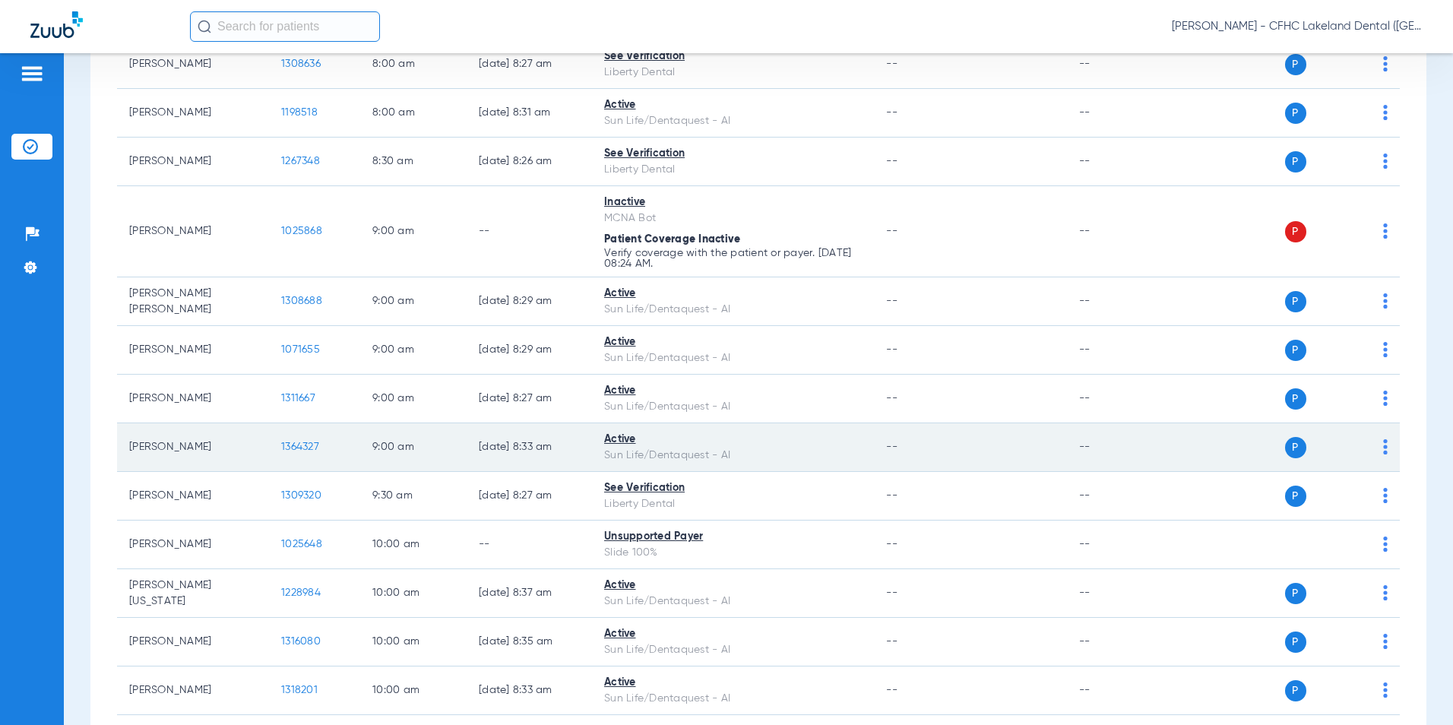
click at [296, 446] on span "1364327" at bounding box center [300, 447] width 38 height 11
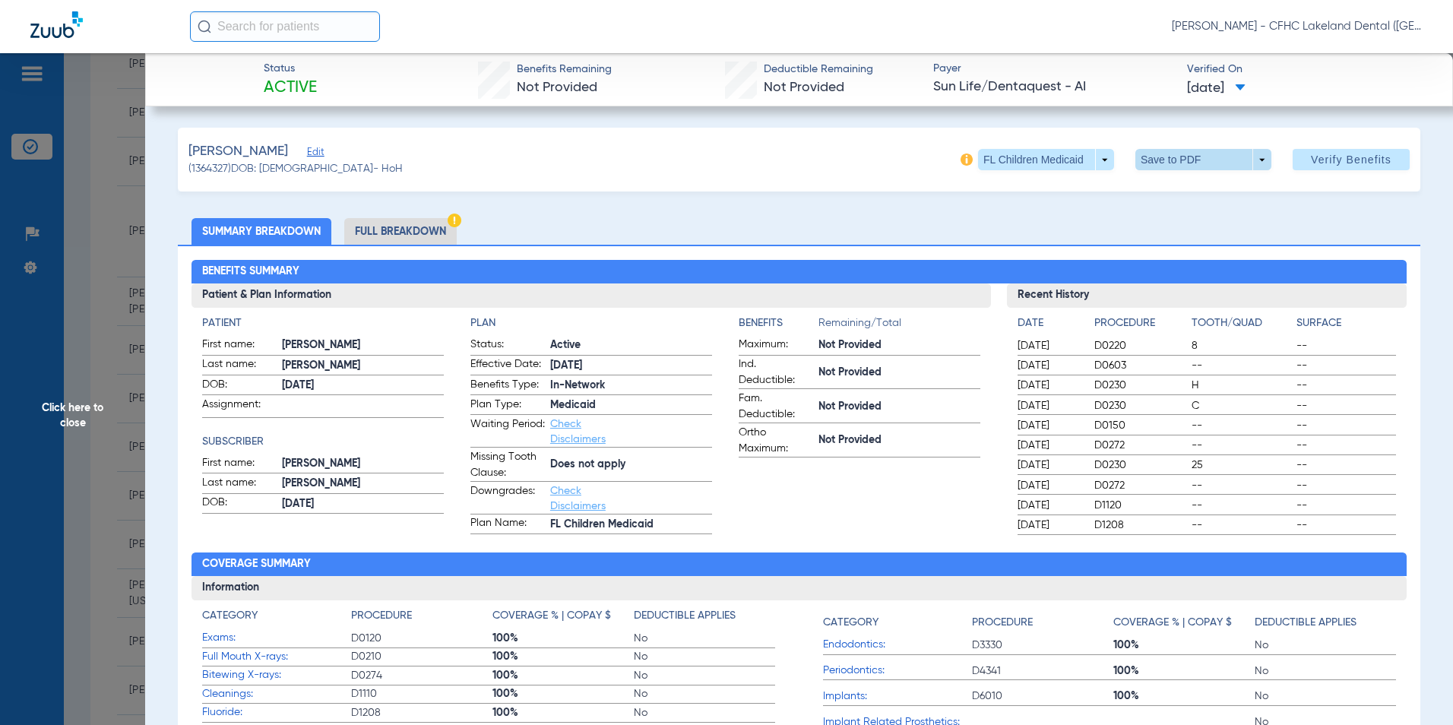
click at [1186, 163] on span at bounding box center [1203, 159] width 36 height 36
click at [1183, 199] on button "insert_drive_file Save to PDF" at bounding box center [1182, 190] width 115 height 30
click at [58, 448] on span "Click here to close" at bounding box center [72, 415] width 145 height 725
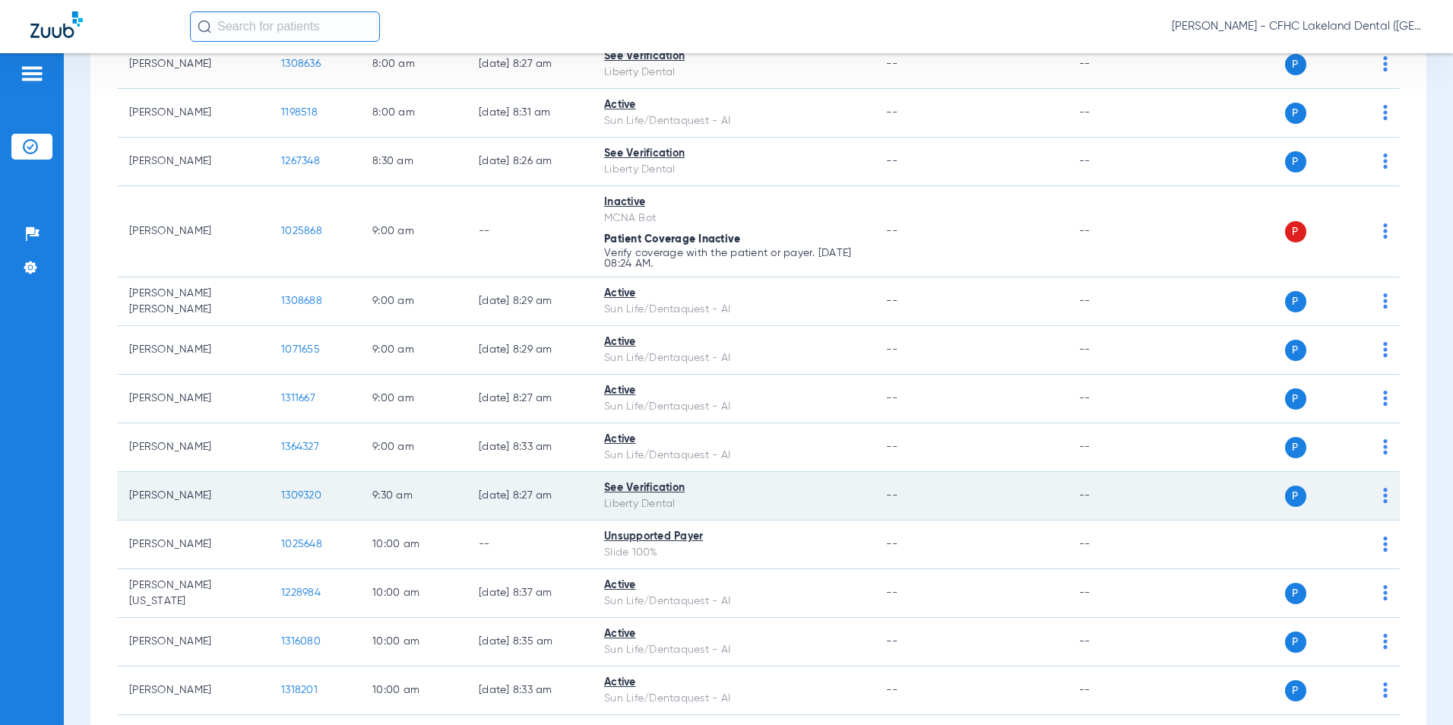
click at [307, 498] on span "1309320" at bounding box center [301, 495] width 40 height 11
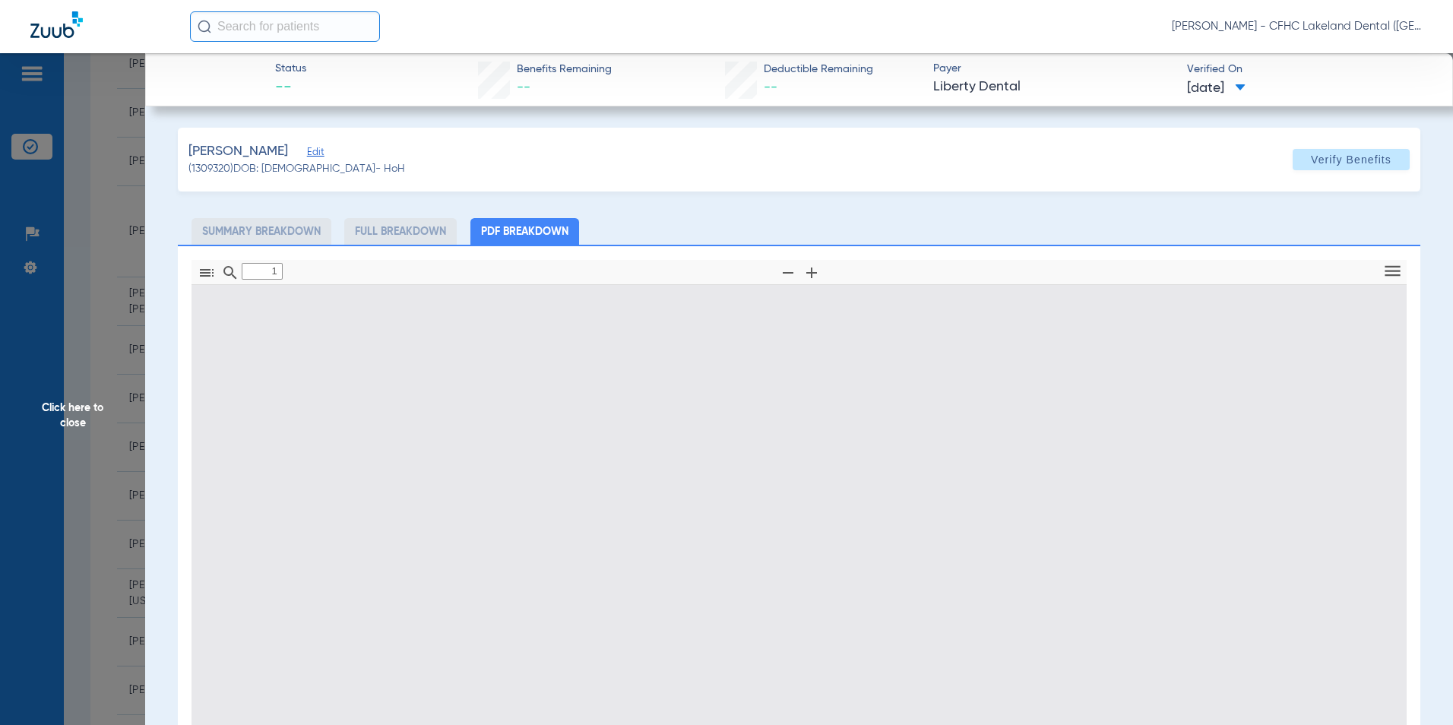
type input "0"
select select "page-width"
type input "1"
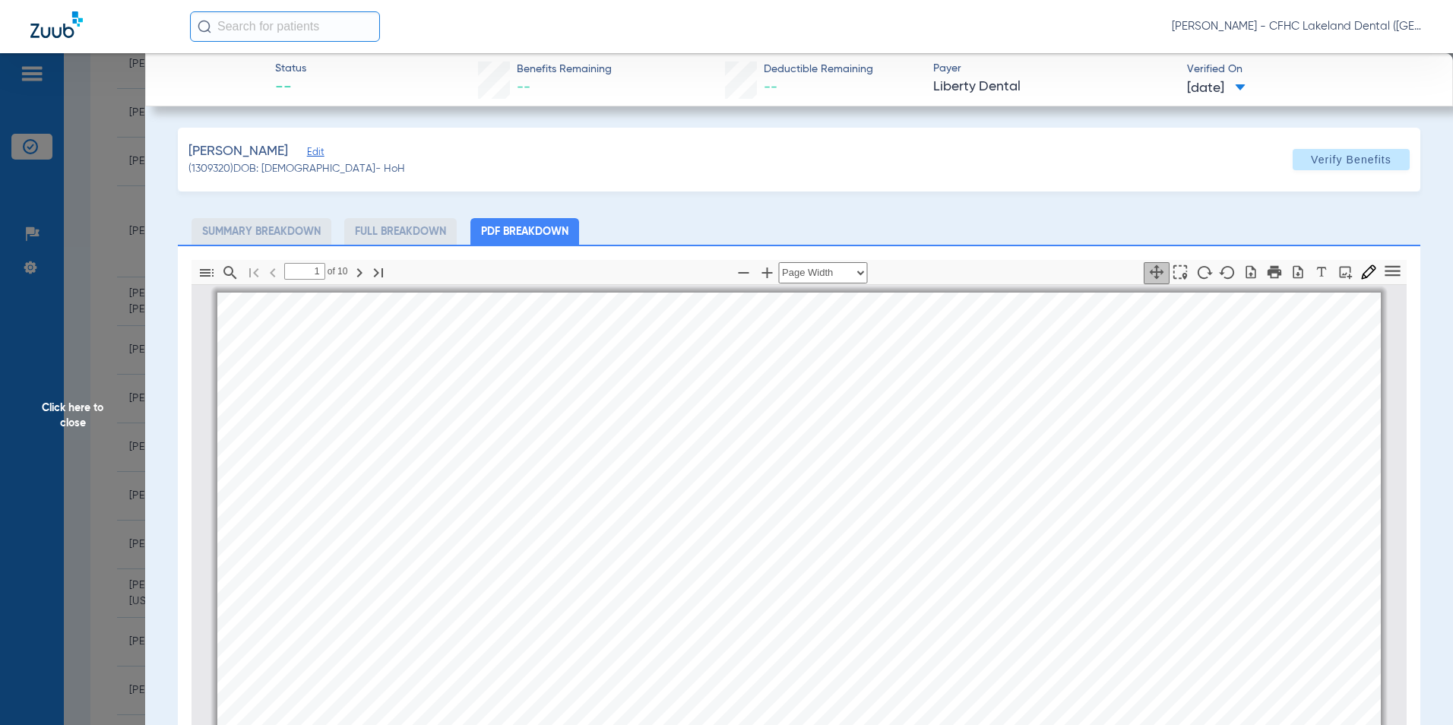
scroll to position [8, 0]
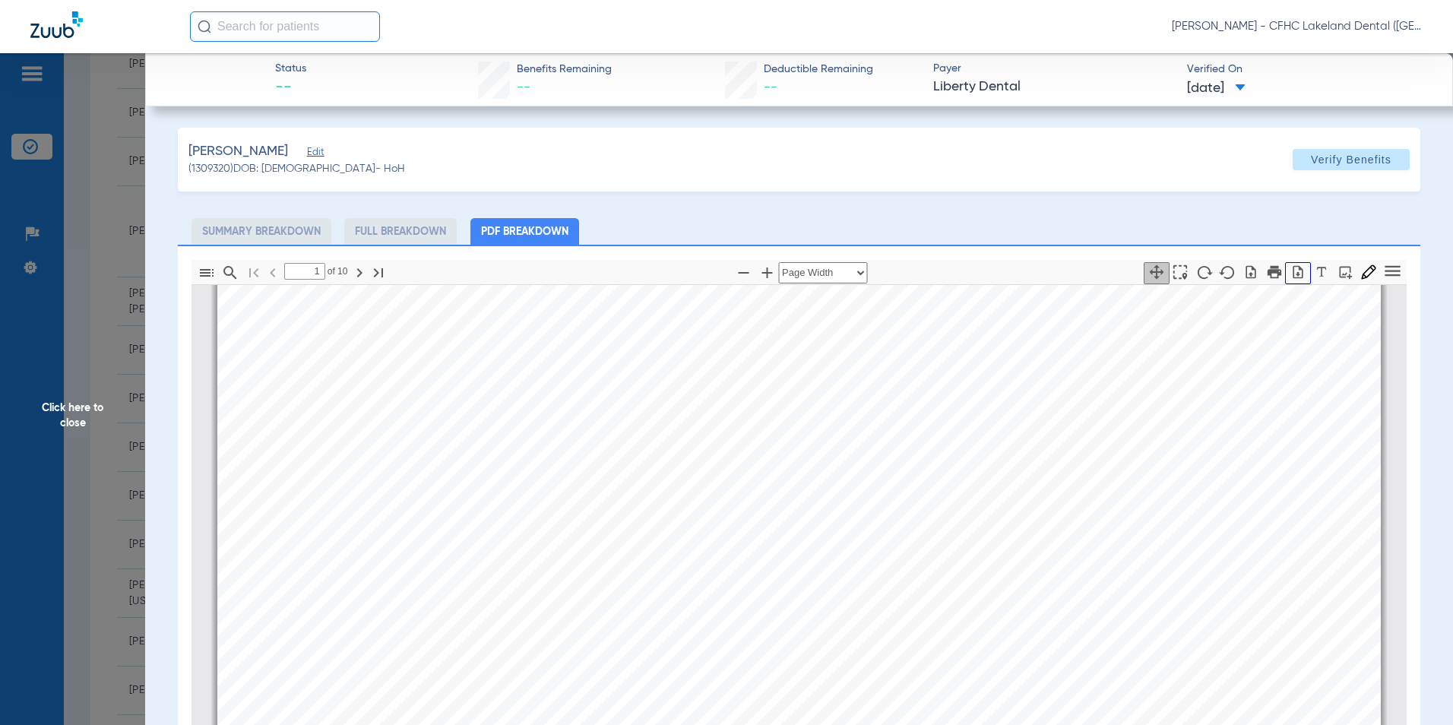
click at [1290, 269] on icon "button" at bounding box center [1297, 271] width 15 height 15
click at [61, 323] on span "Click here to close" at bounding box center [72, 415] width 145 height 725
